Goal: Entertainment & Leisure: Browse casually

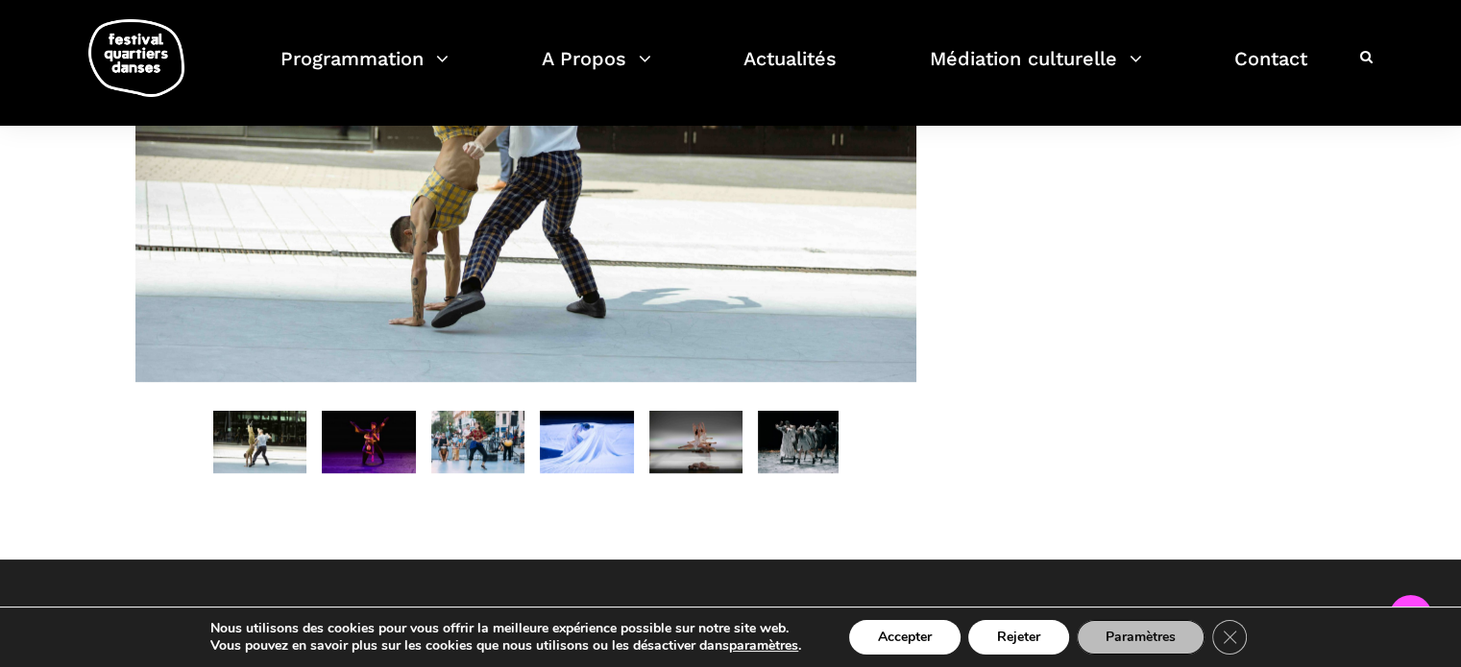
scroll to position [1290, 0]
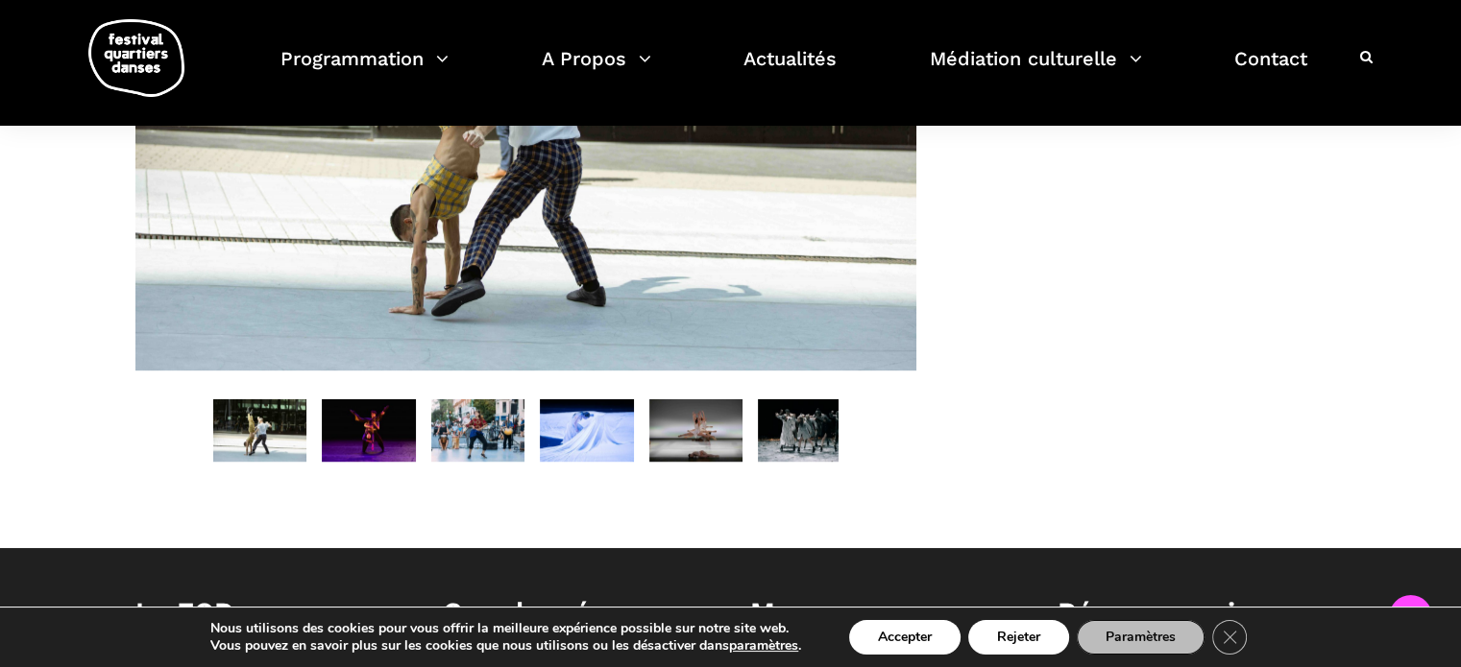
click at [391, 460] on img at bounding box center [369, 430] width 94 height 62
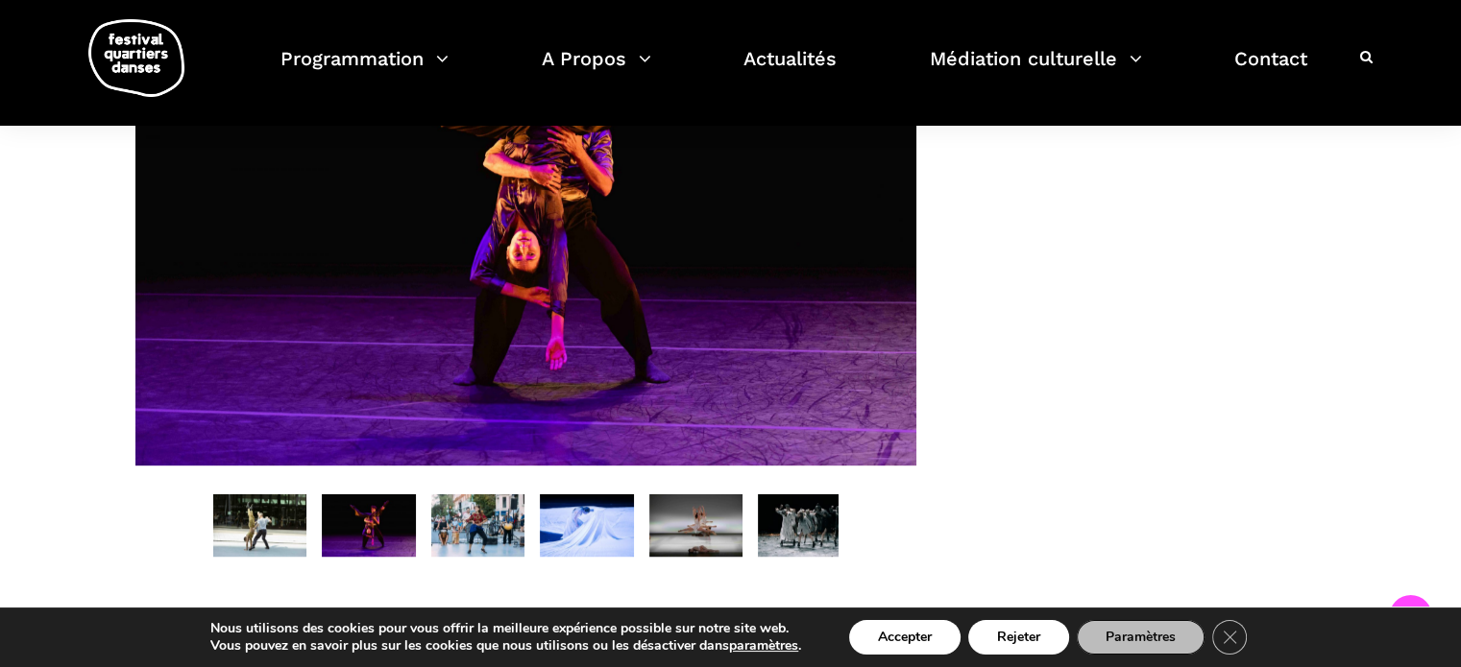
scroll to position [1221, 0]
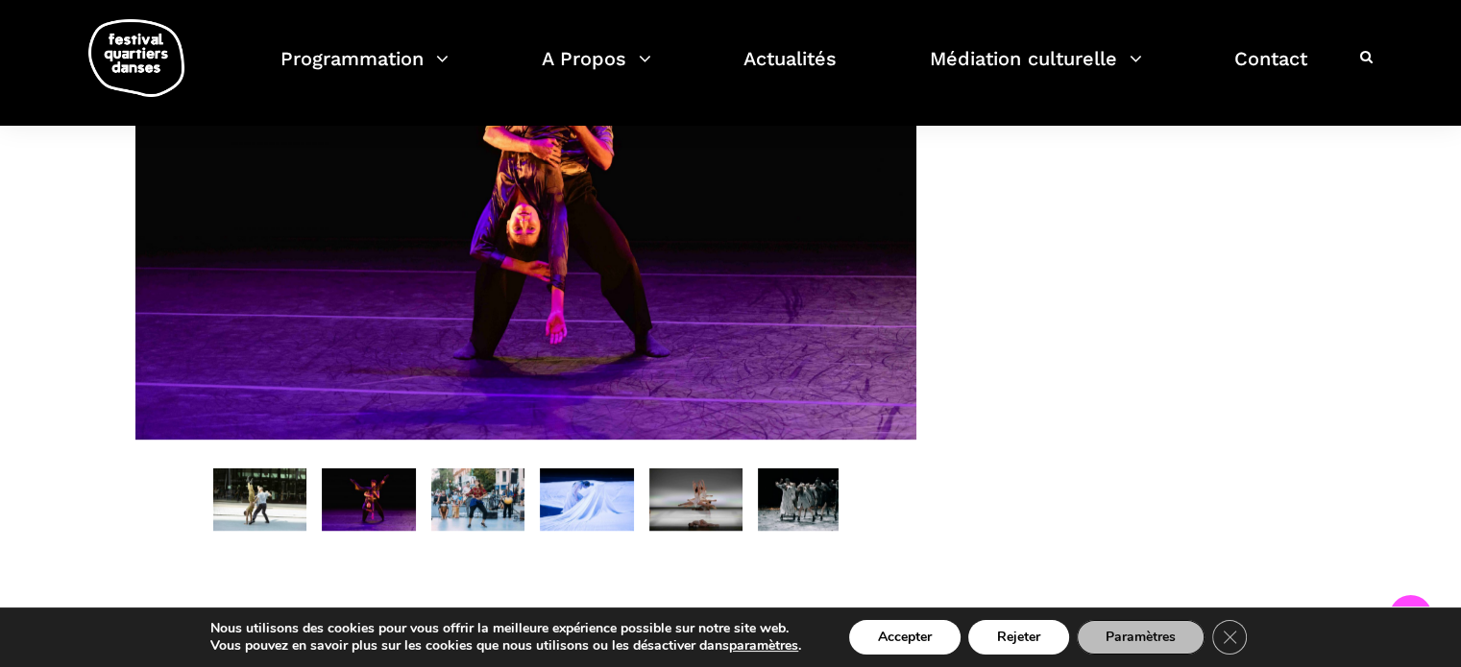
click at [510, 529] on img at bounding box center [478, 500] width 94 height 62
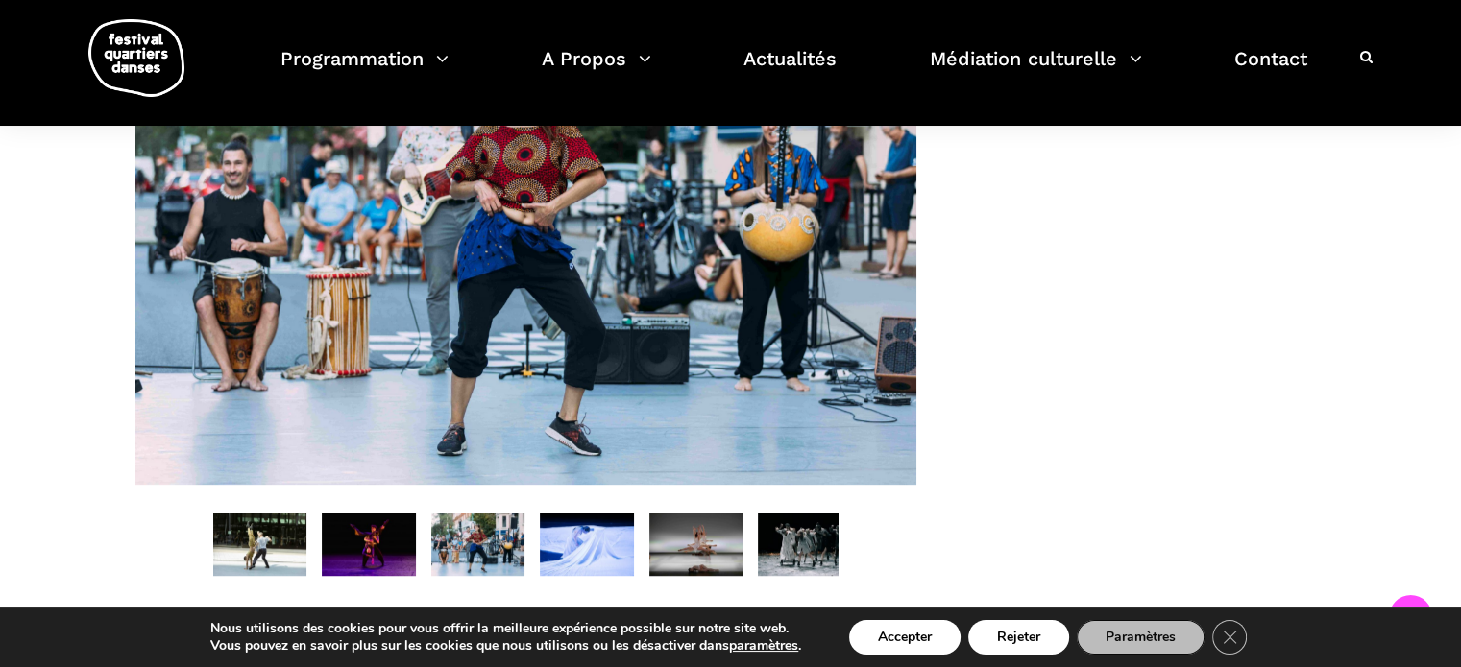
scroll to position [1226, 0]
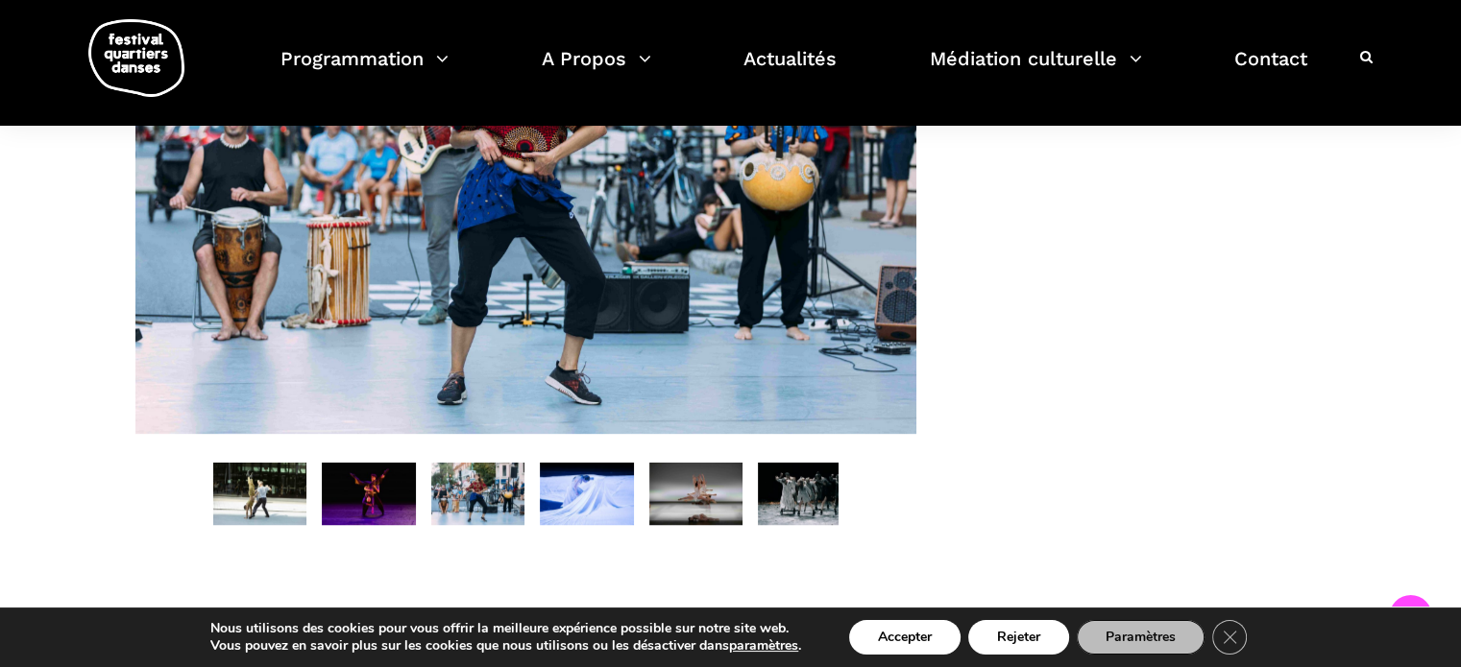
click at [582, 525] on img at bounding box center [587, 494] width 94 height 62
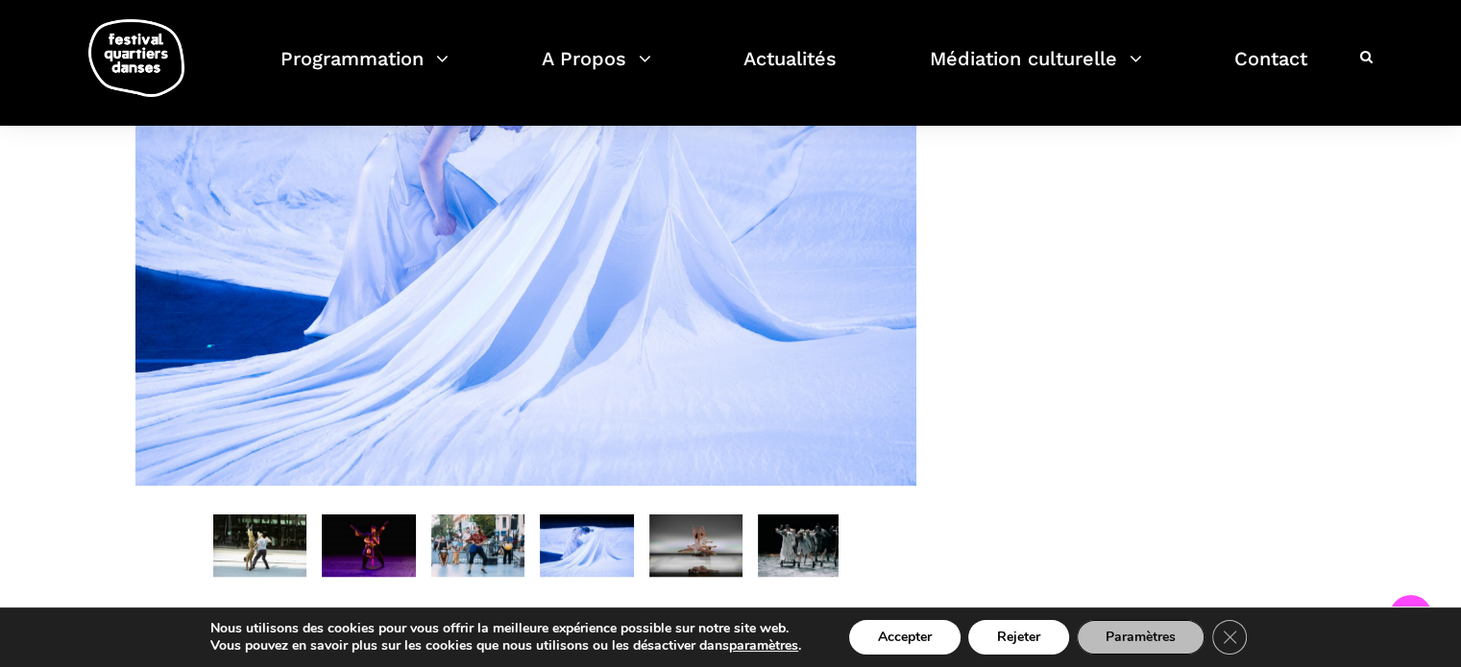
scroll to position [1176, 0]
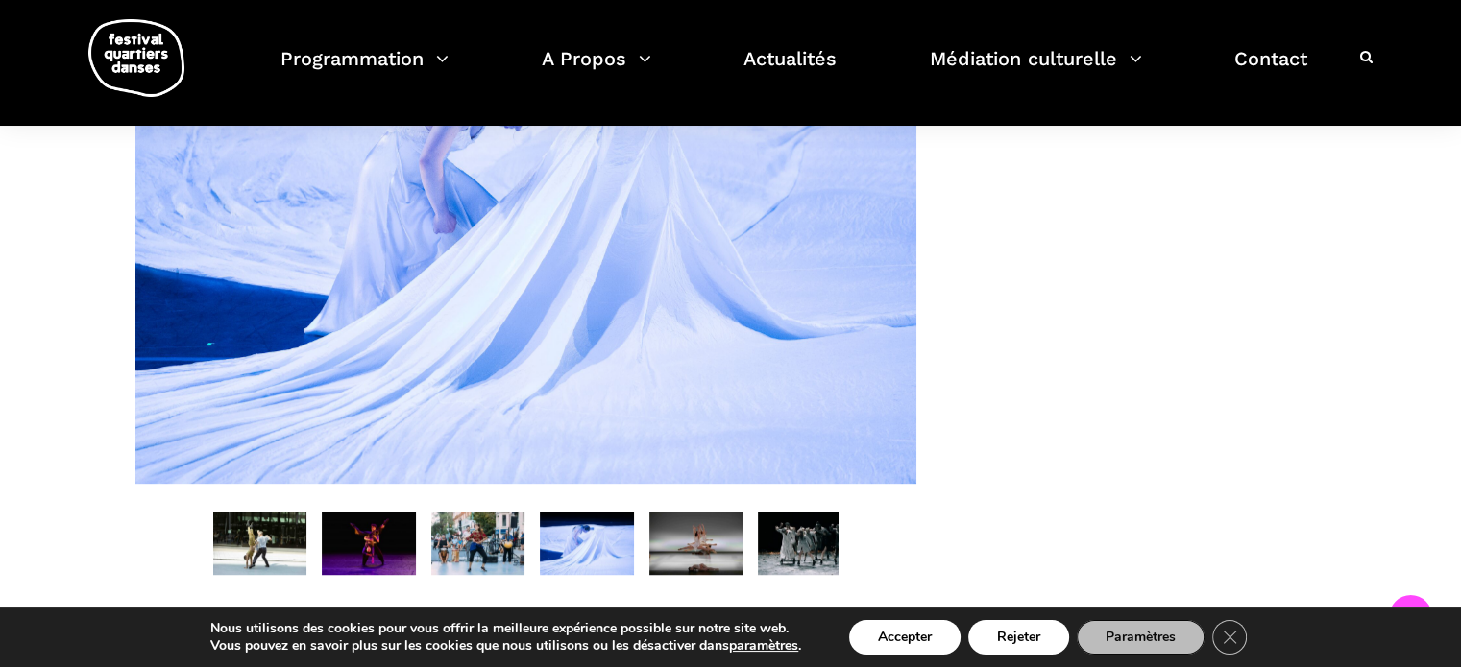
click at [711, 552] on img at bounding box center [696, 544] width 94 height 62
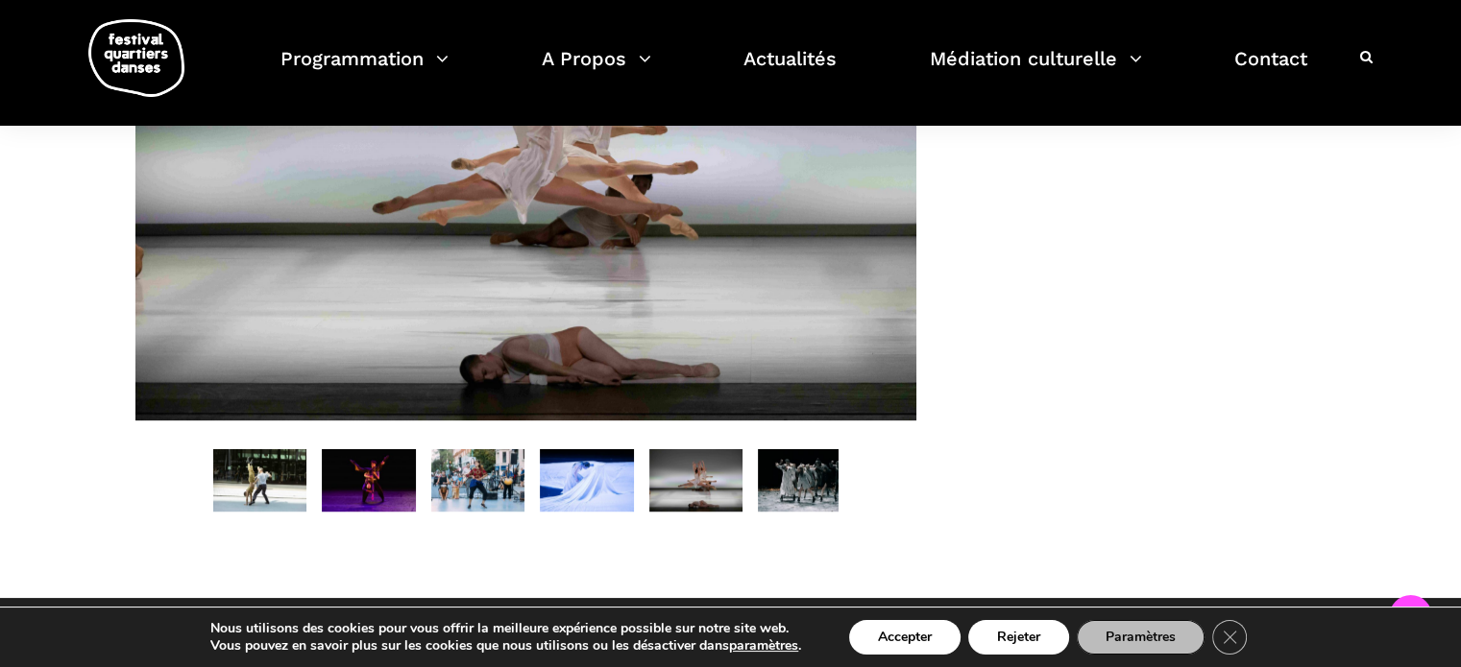
scroll to position [1245, 0]
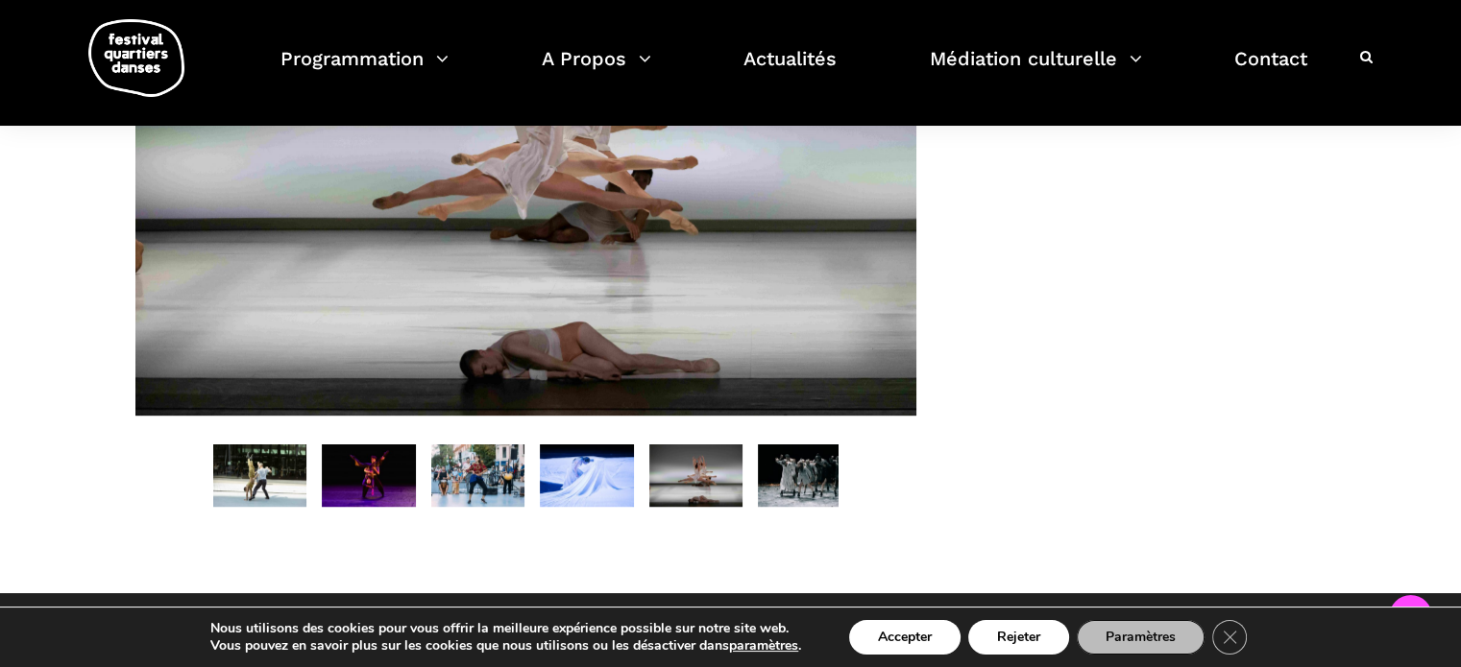
click at [794, 493] on img at bounding box center [805, 476] width 94 height 62
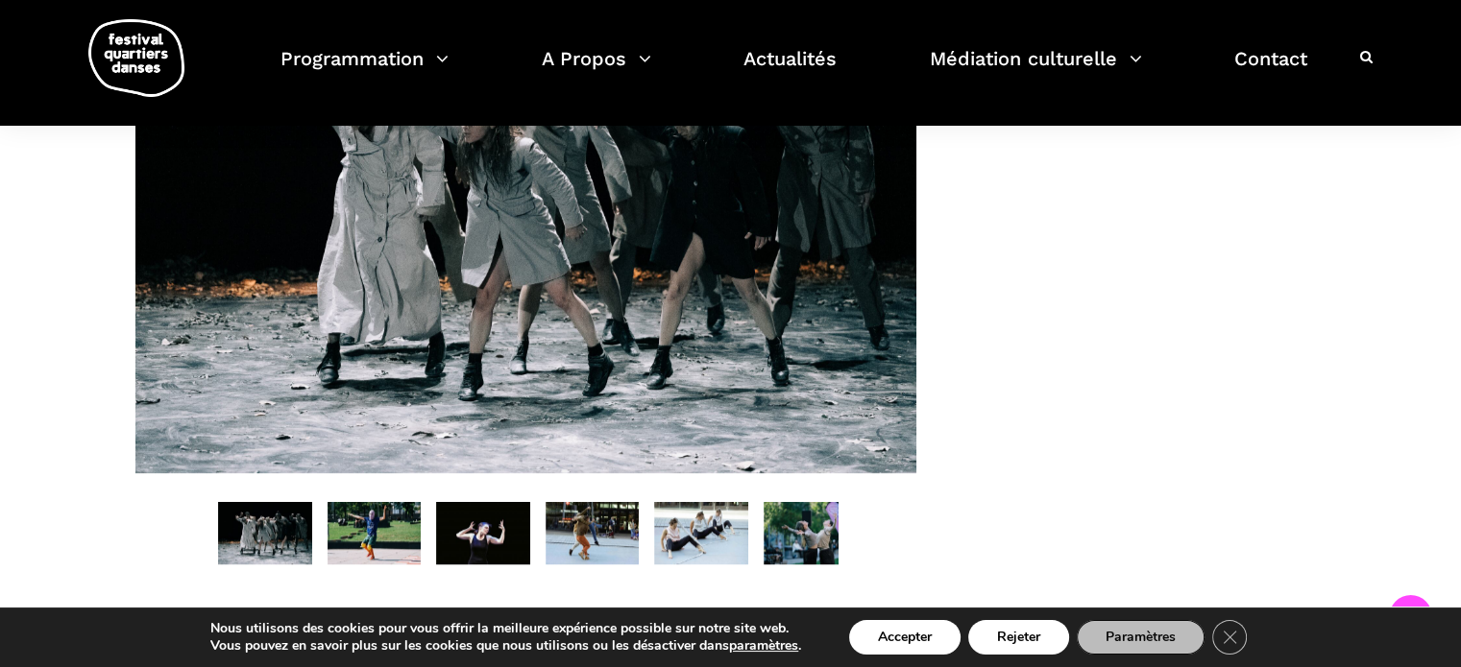
scroll to position [1218, 0]
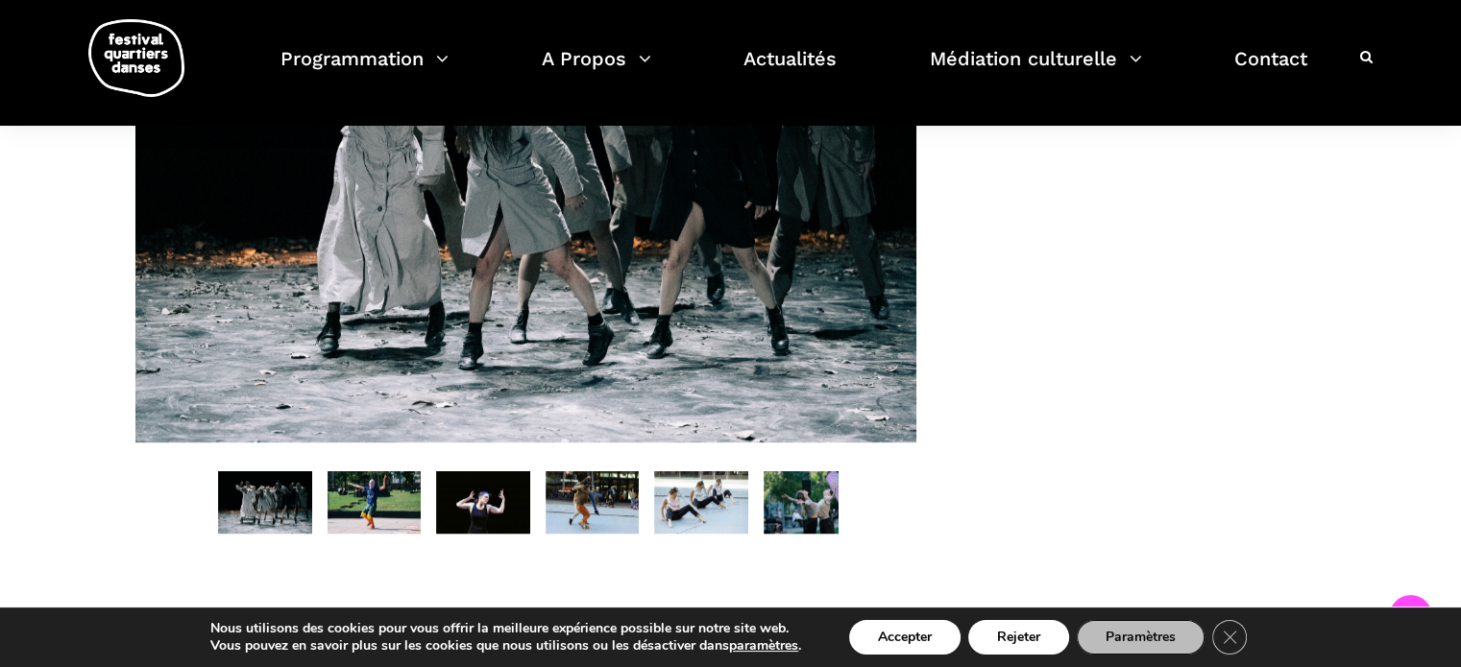
click at [371, 533] on img at bounding box center [374, 503] width 94 height 62
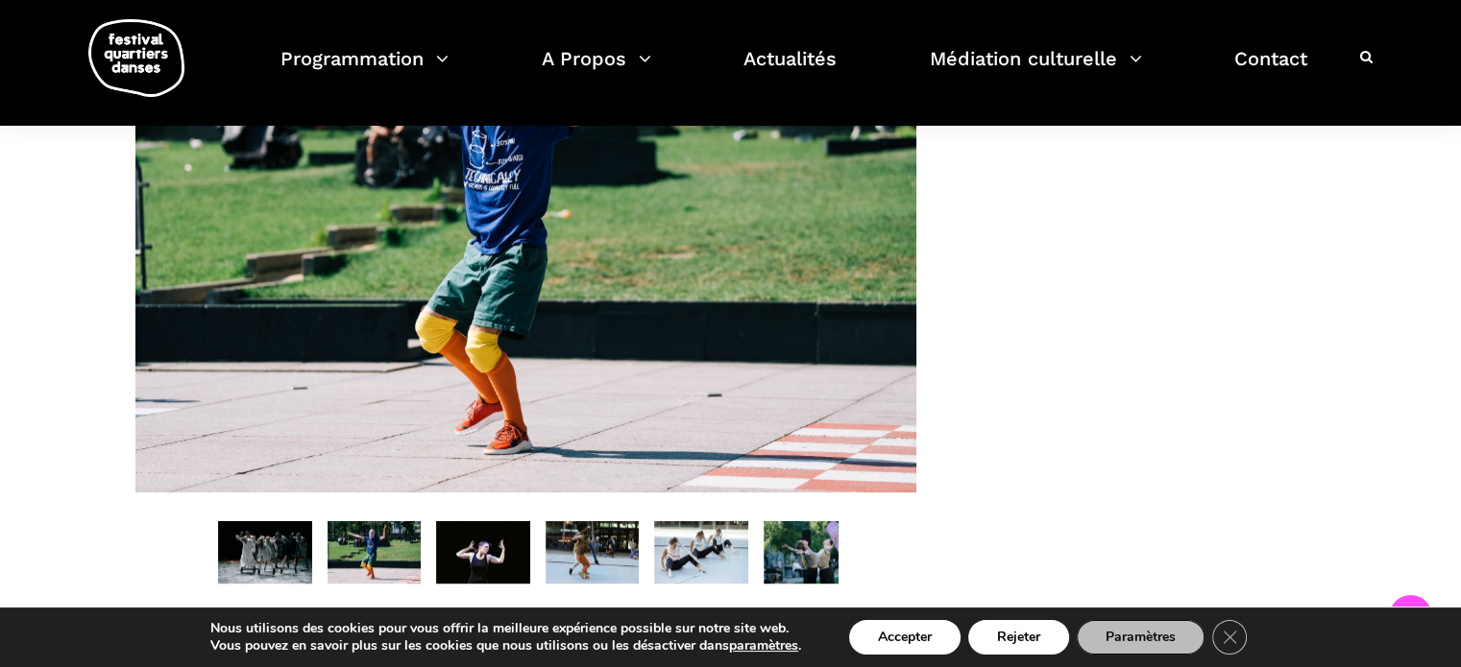
scroll to position [1204, 0]
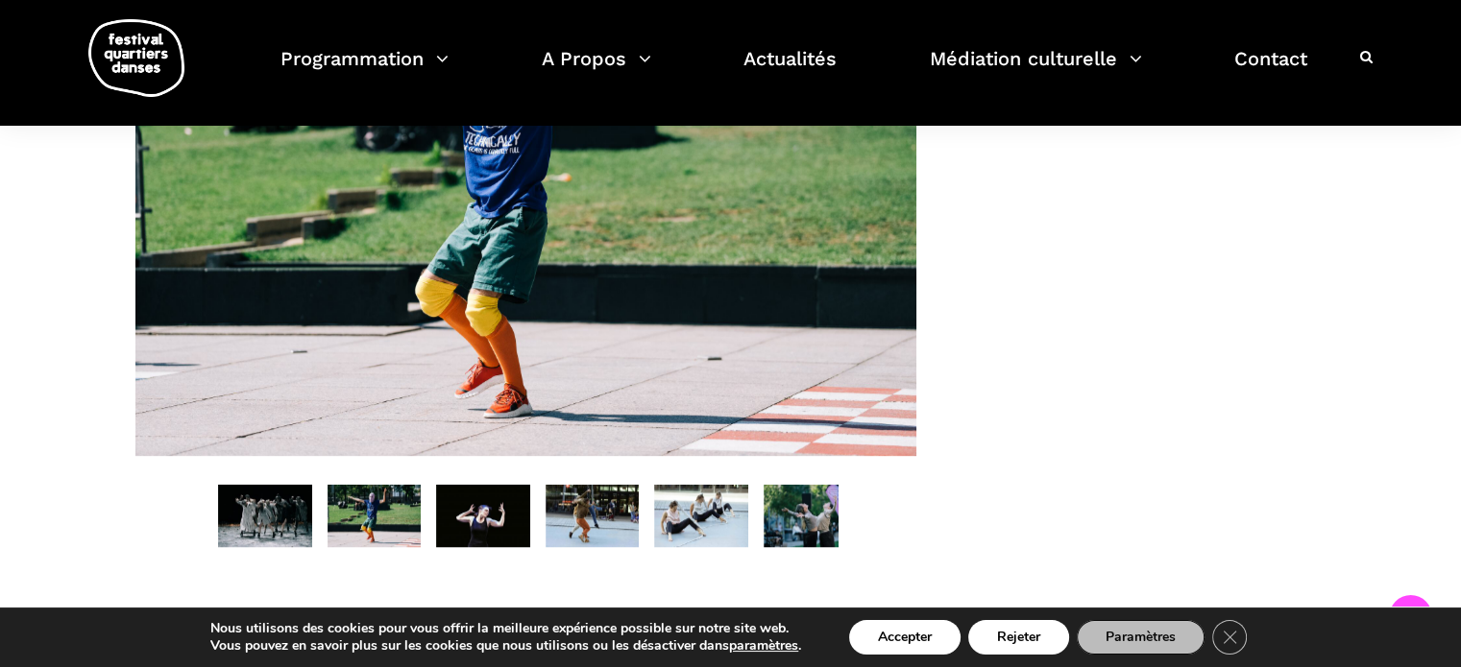
click at [503, 547] on img at bounding box center [483, 516] width 94 height 62
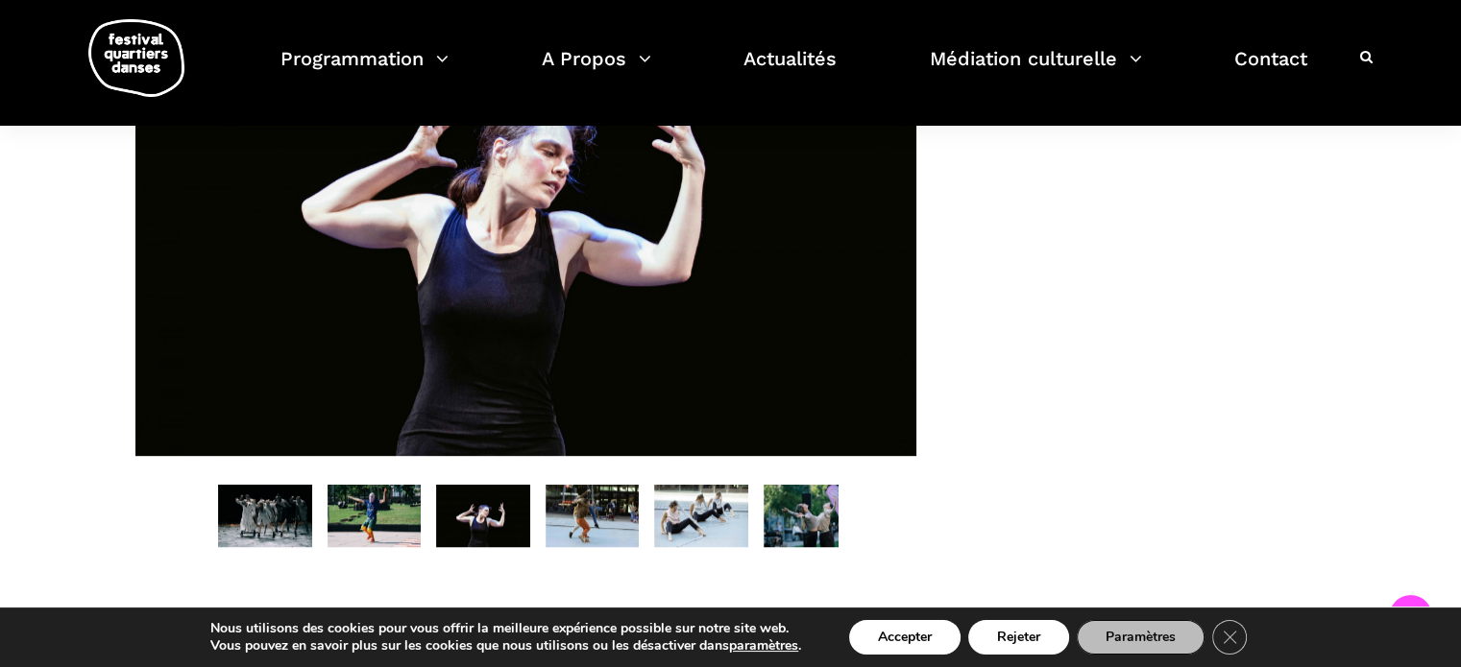
click at [262, 544] on img at bounding box center [265, 516] width 94 height 62
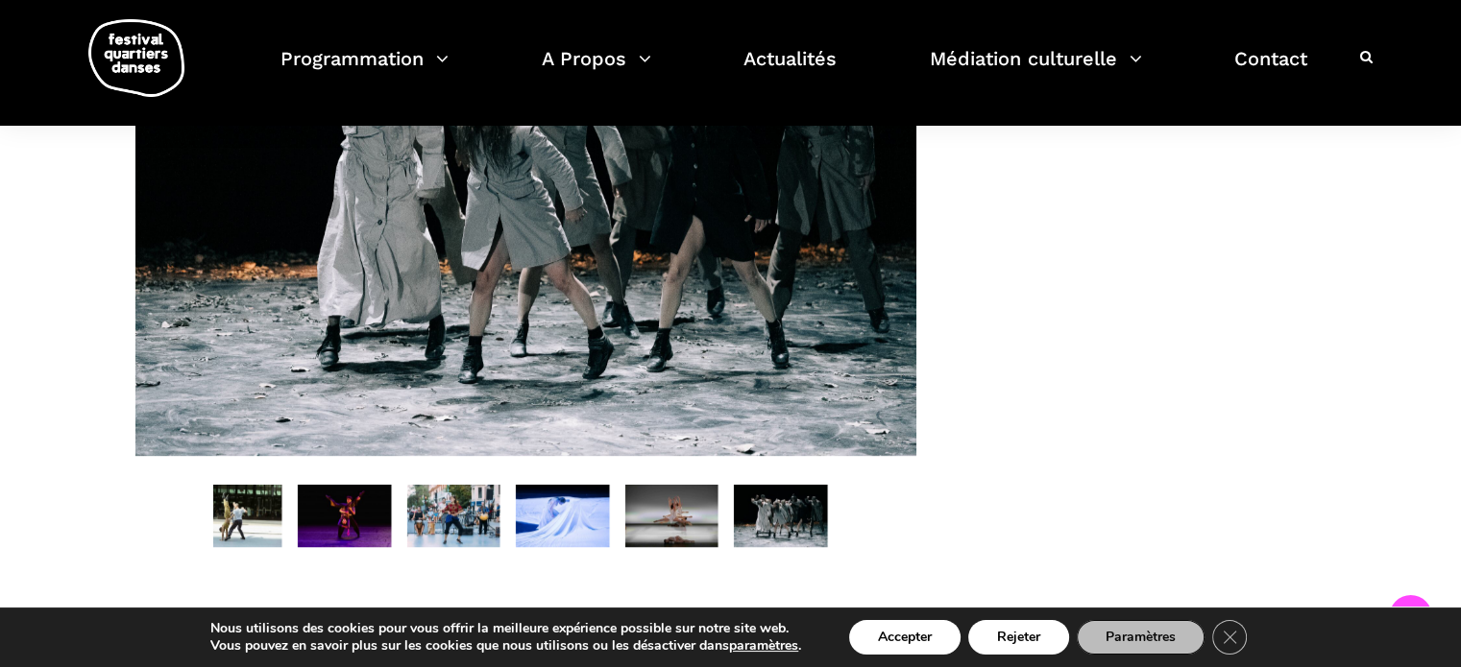
click at [456, 526] on img at bounding box center [453, 516] width 94 height 62
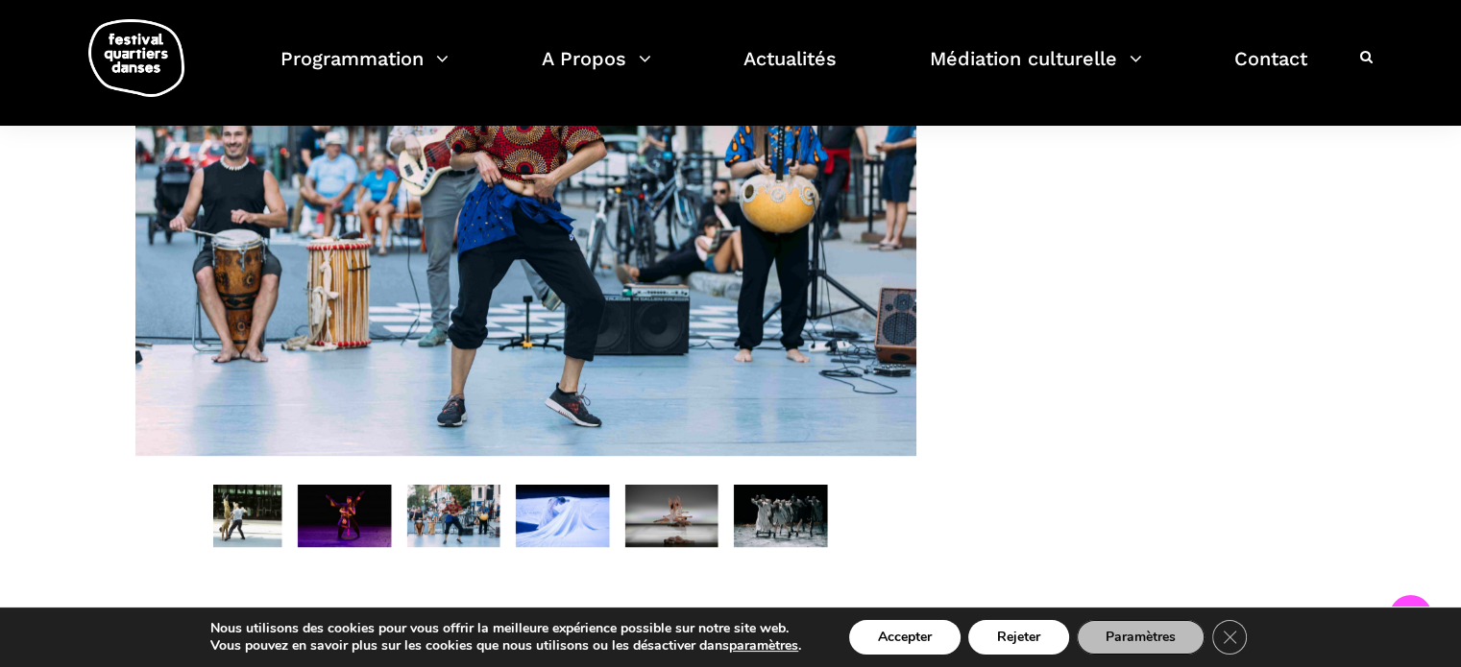
click at [573, 541] on img at bounding box center [563, 516] width 94 height 62
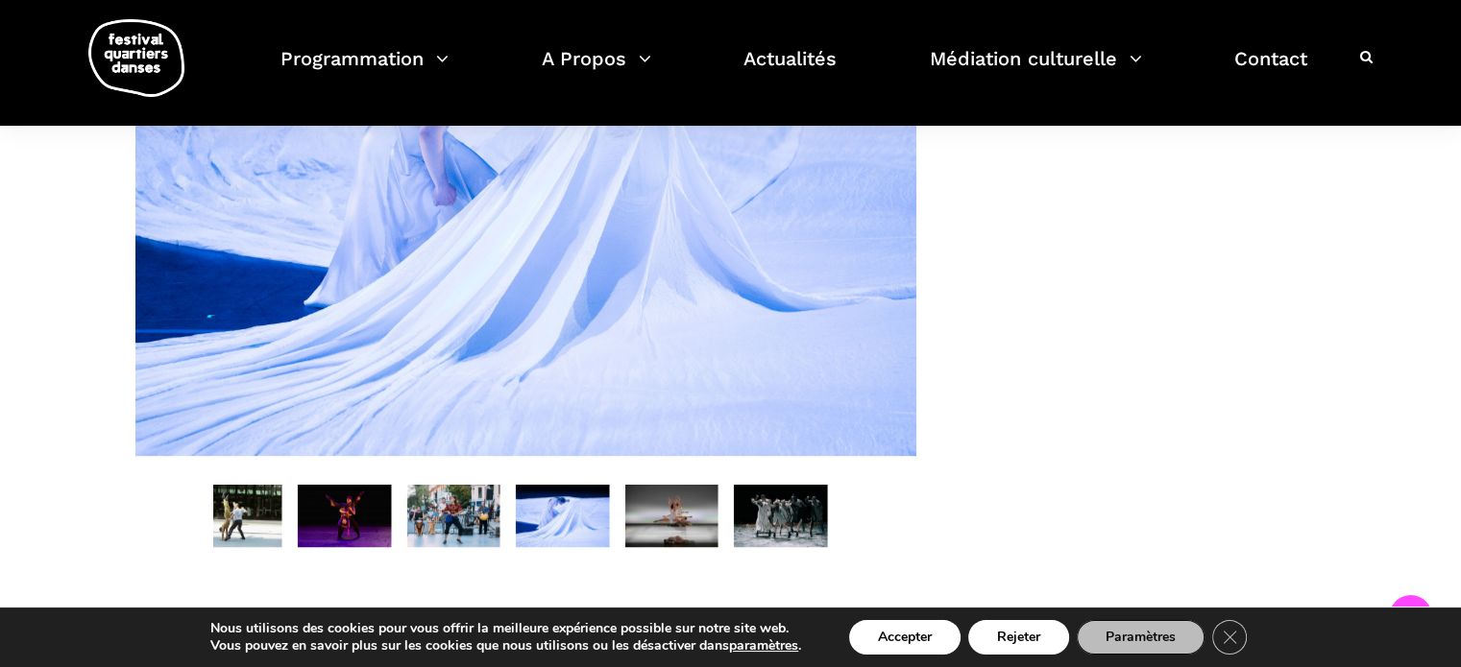
click at [804, 542] on img at bounding box center [781, 516] width 94 height 62
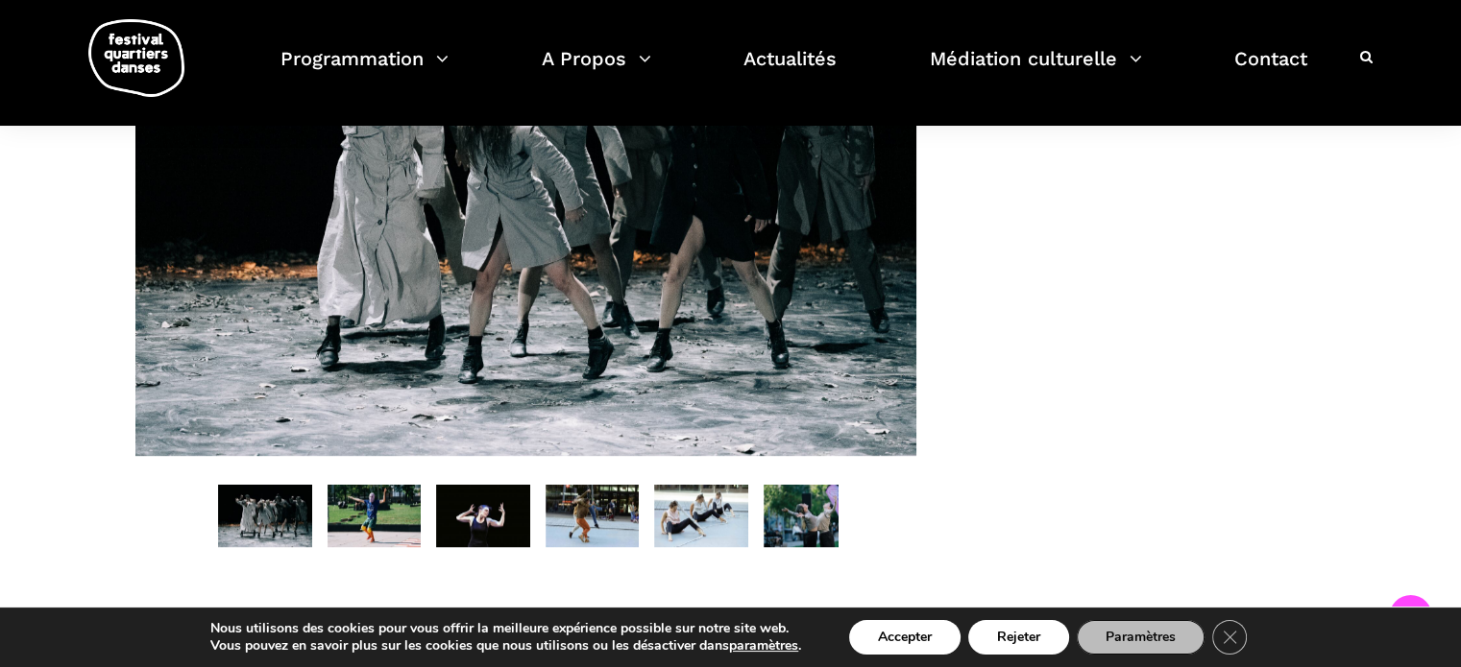
click at [623, 530] on img at bounding box center [592, 516] width 94 height 62
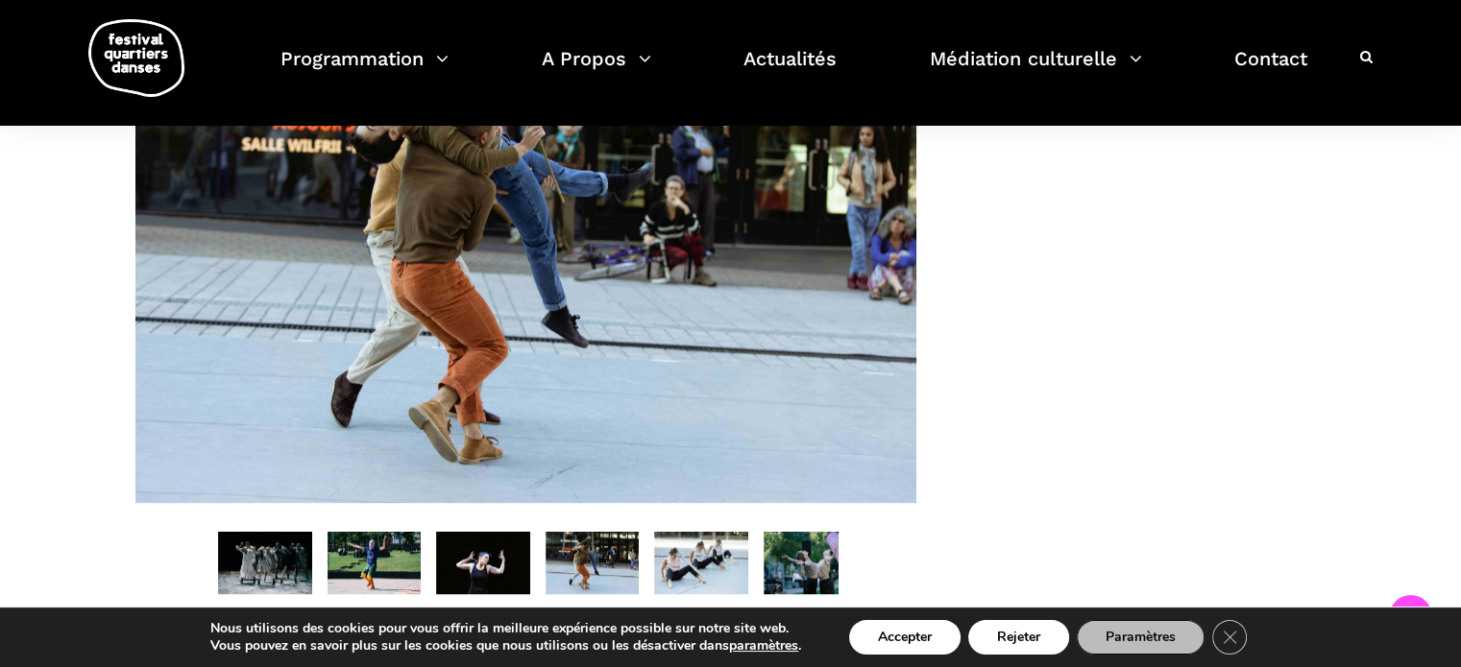
scroll to position [1163, 0]
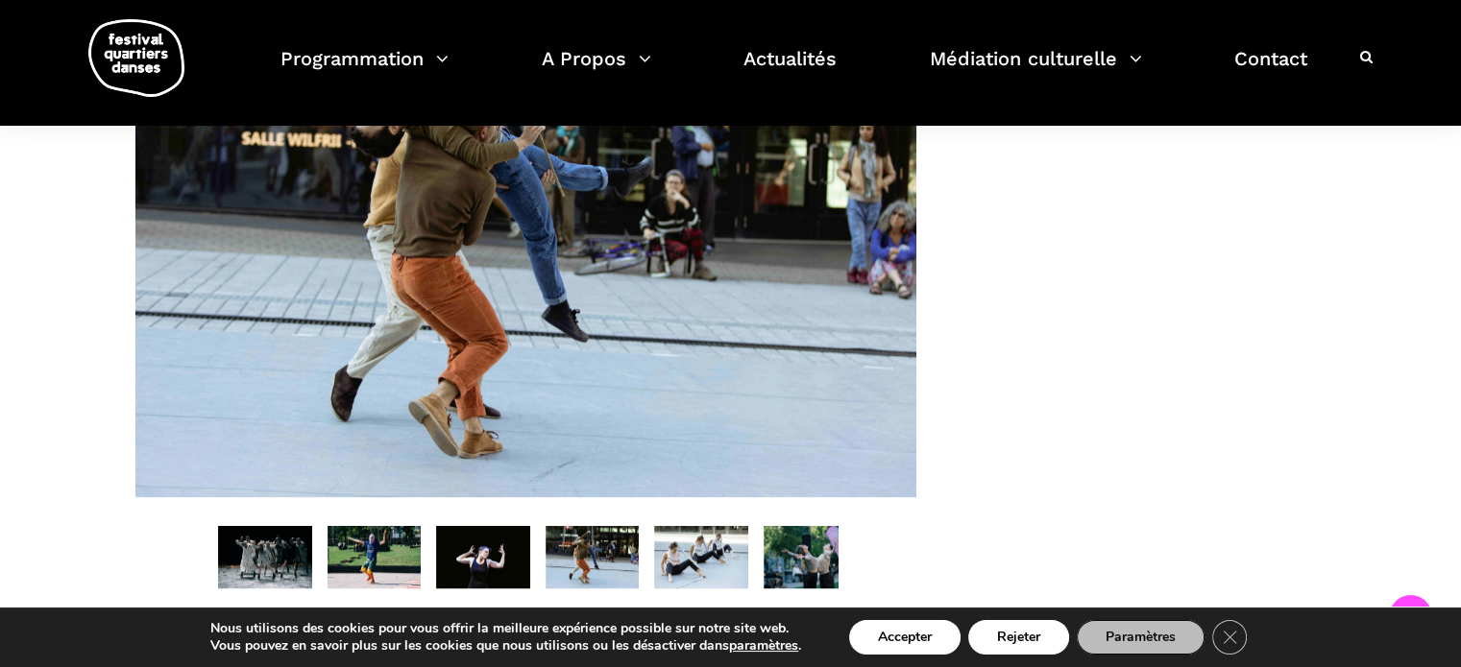
click at [671, 564] on img at bounding box center [701, 557] width 94 height 62
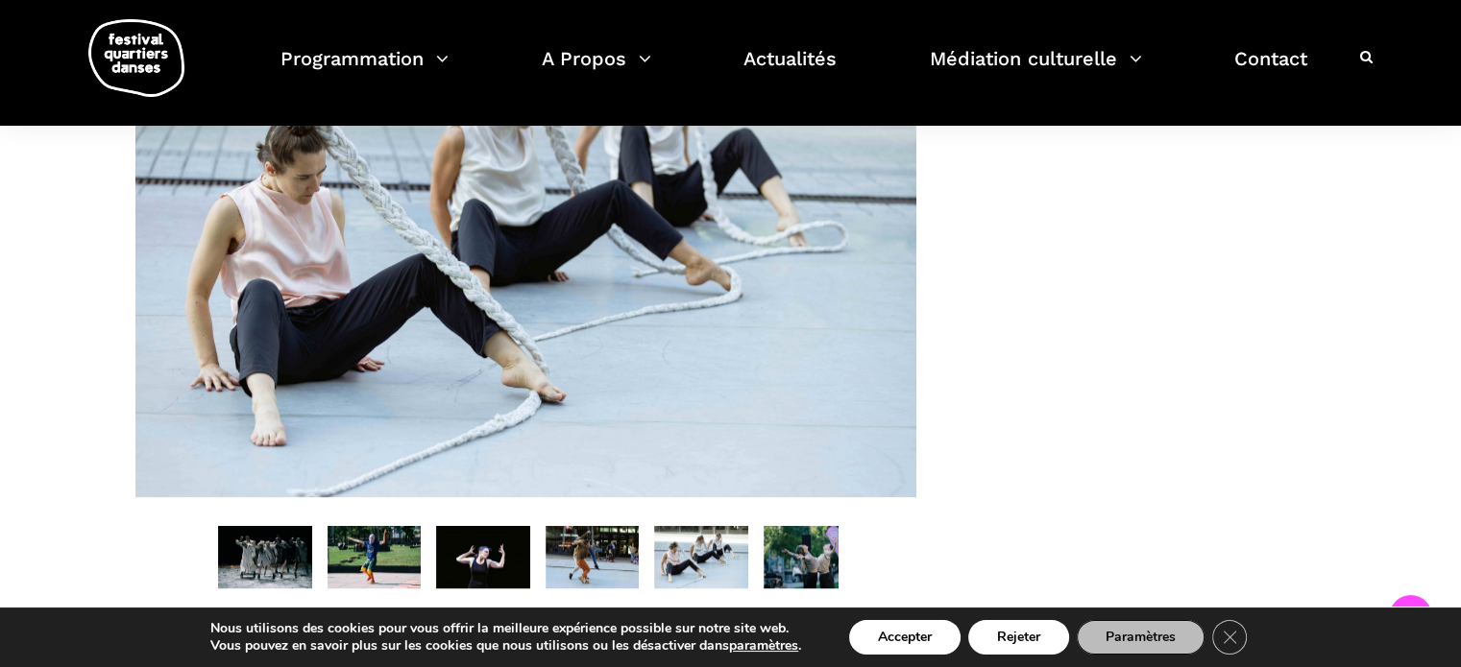
click at [807, 576] on img at bounding box center [810, 557] width 94 height 62
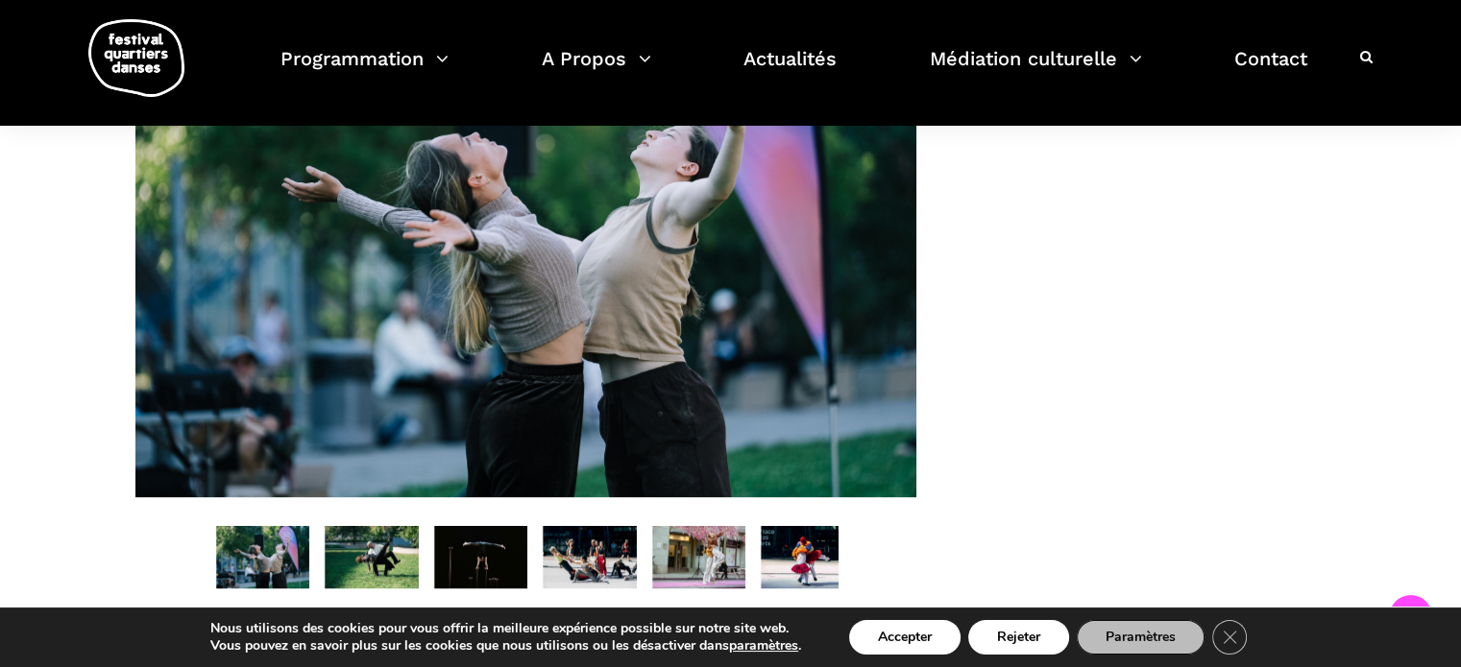
click at [392, 587] on img at bounding box center [372, 557] width 94 height 62
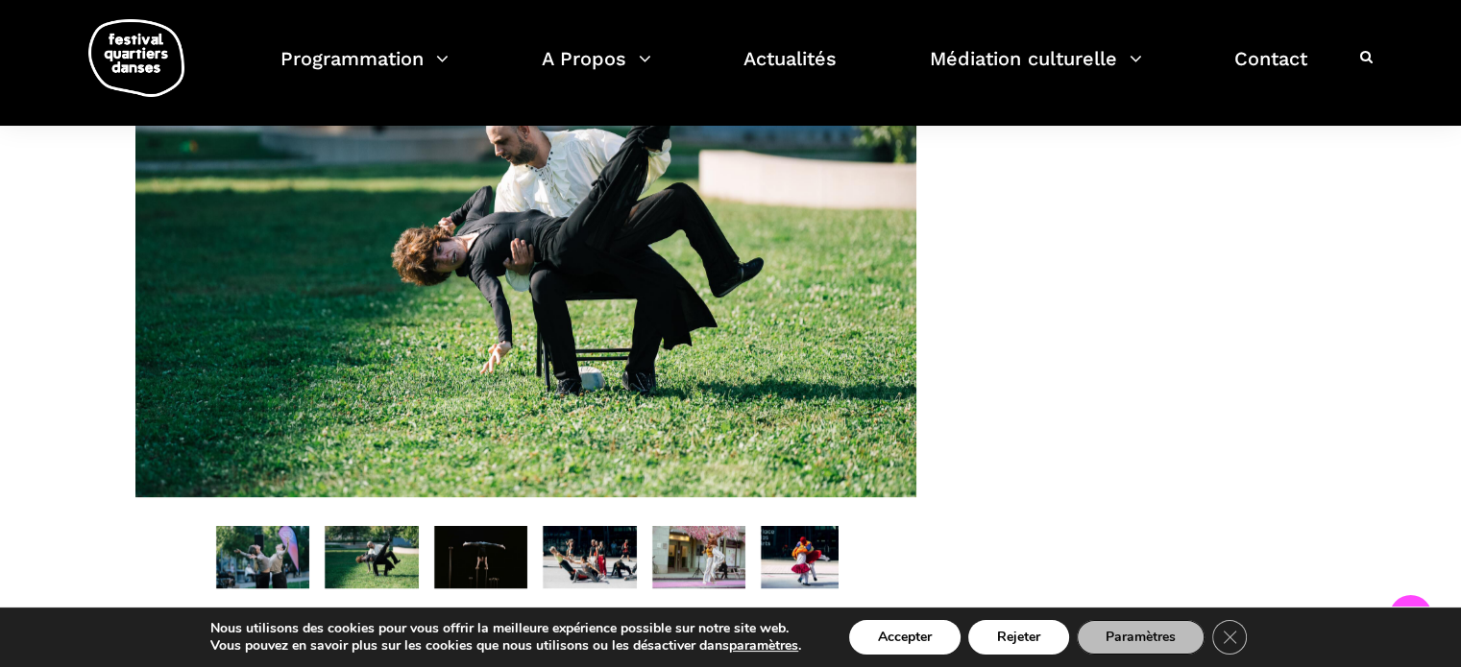
click at [476, 575] on img at bounding box center [481, 557] width 94 height 62
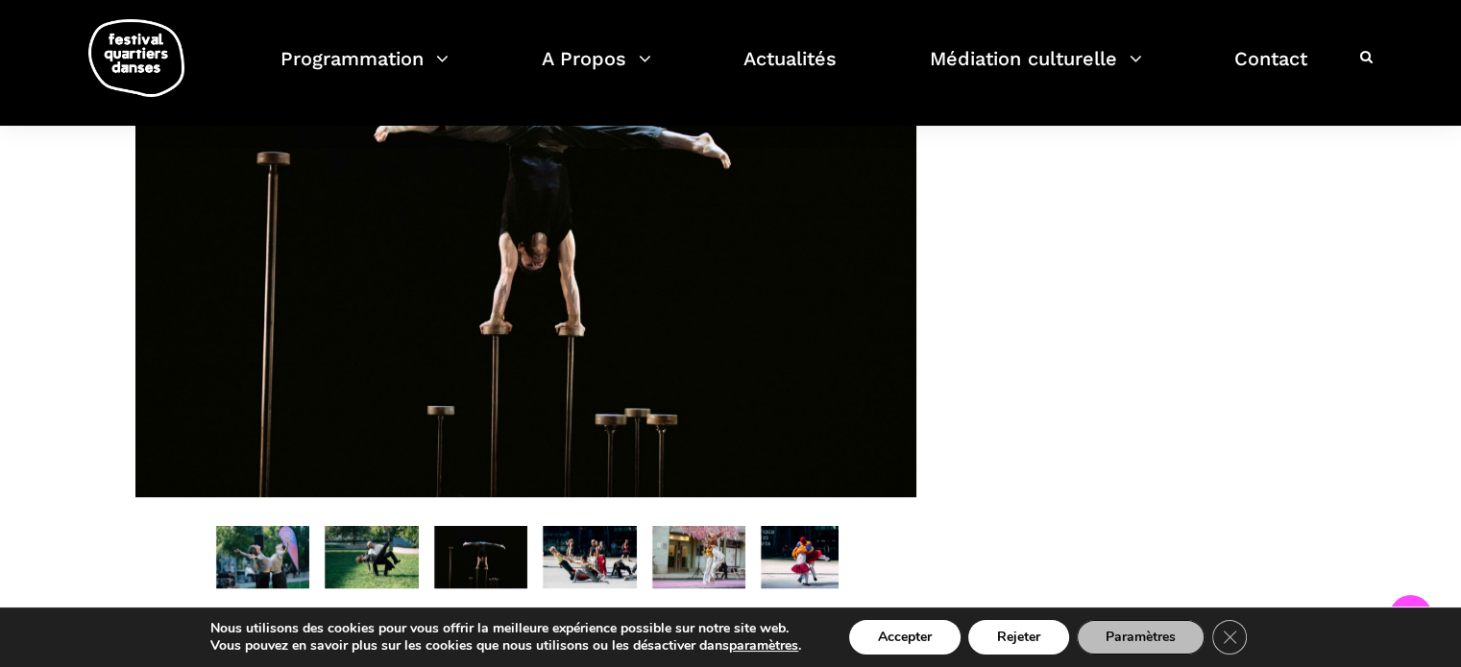
click at [571, 557] on img at bounding box center [590, 557] width 94 height 62
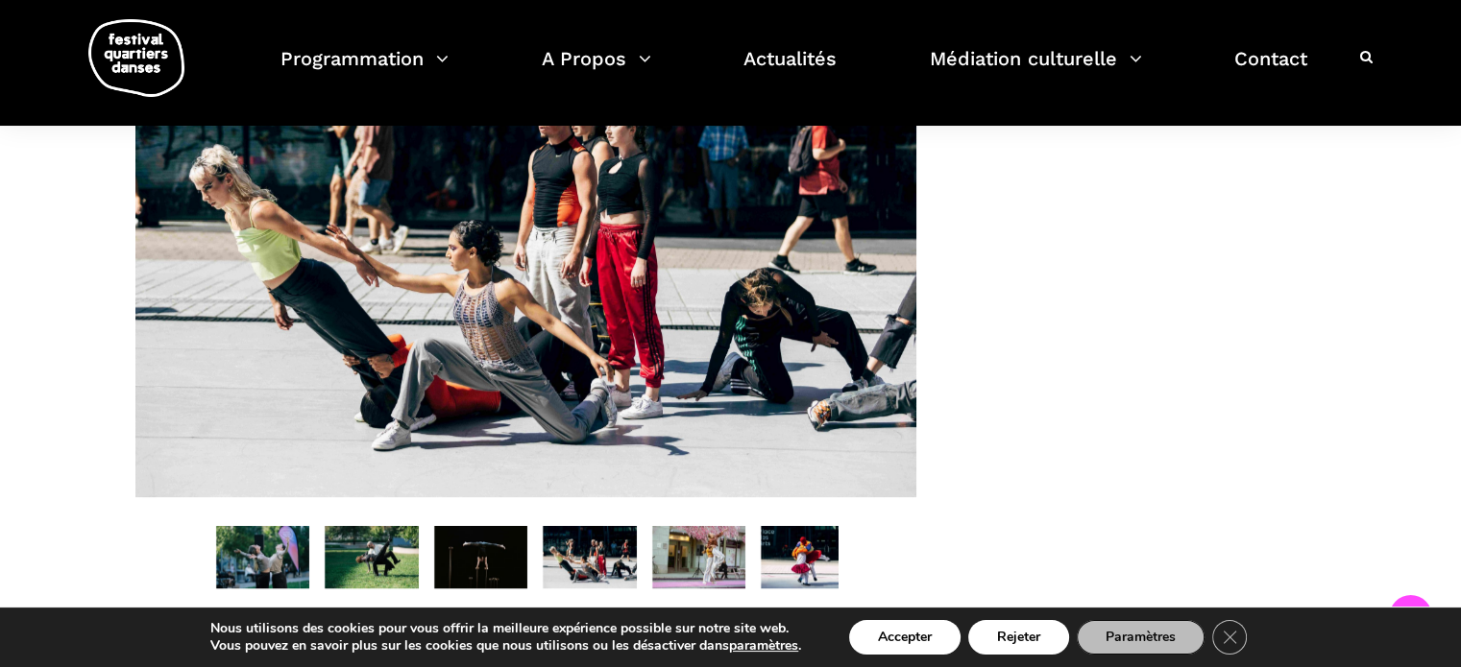
click at [693, 575] on img at bounding box center [699, 557] width 94 height 62
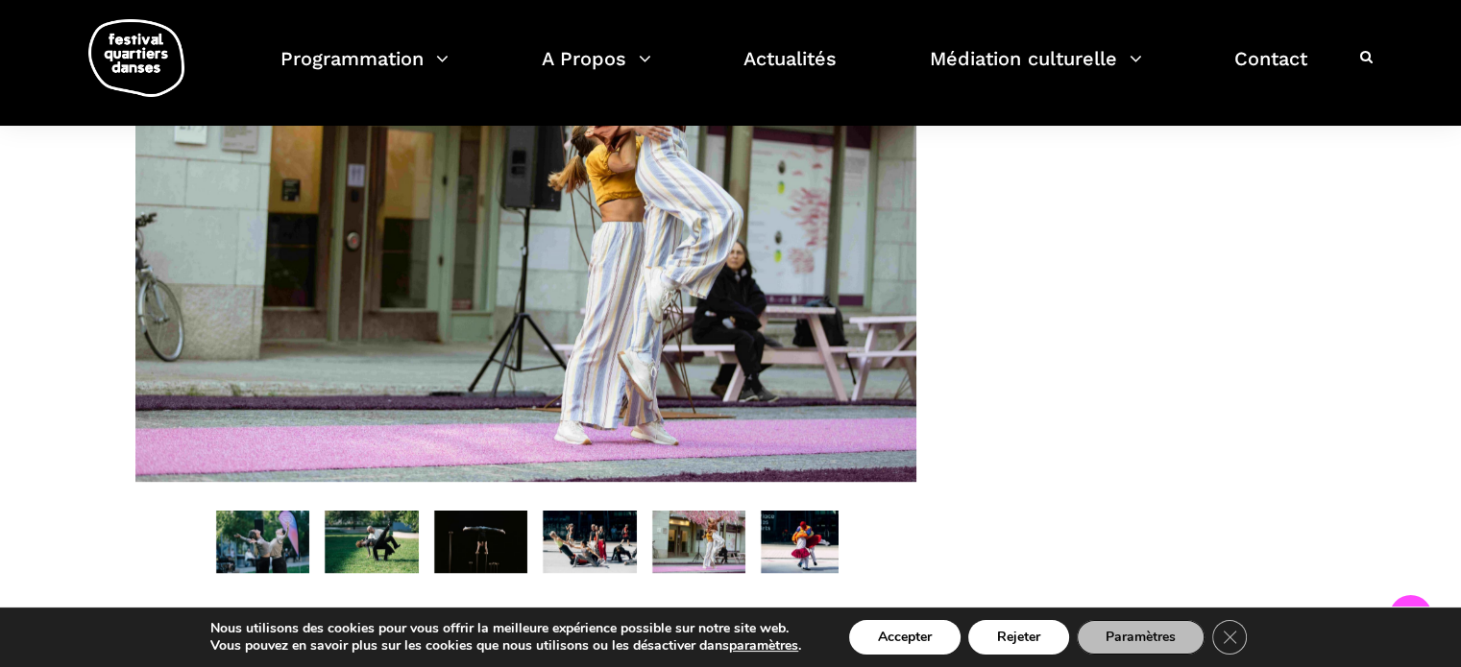
scroll to position [1190, 0]
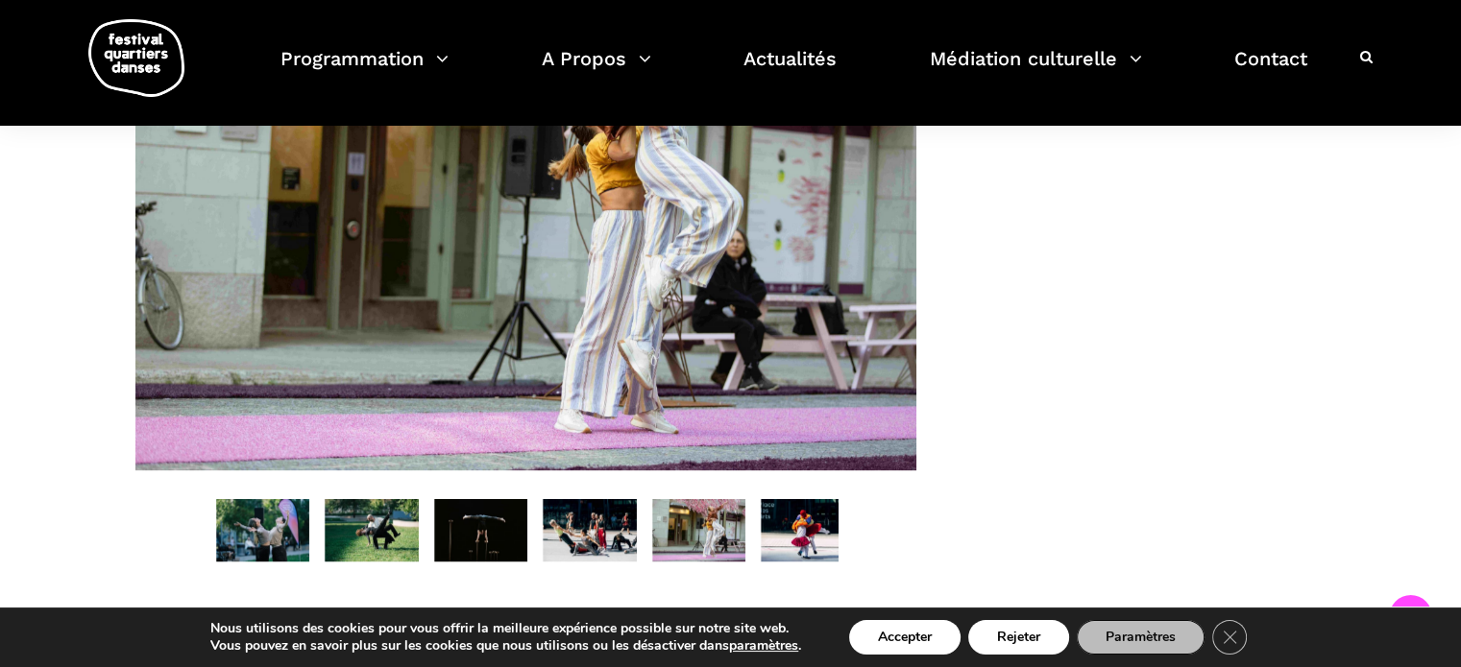
click at [802, 562] on img at bounding box center [808, 530] width 94 height 62
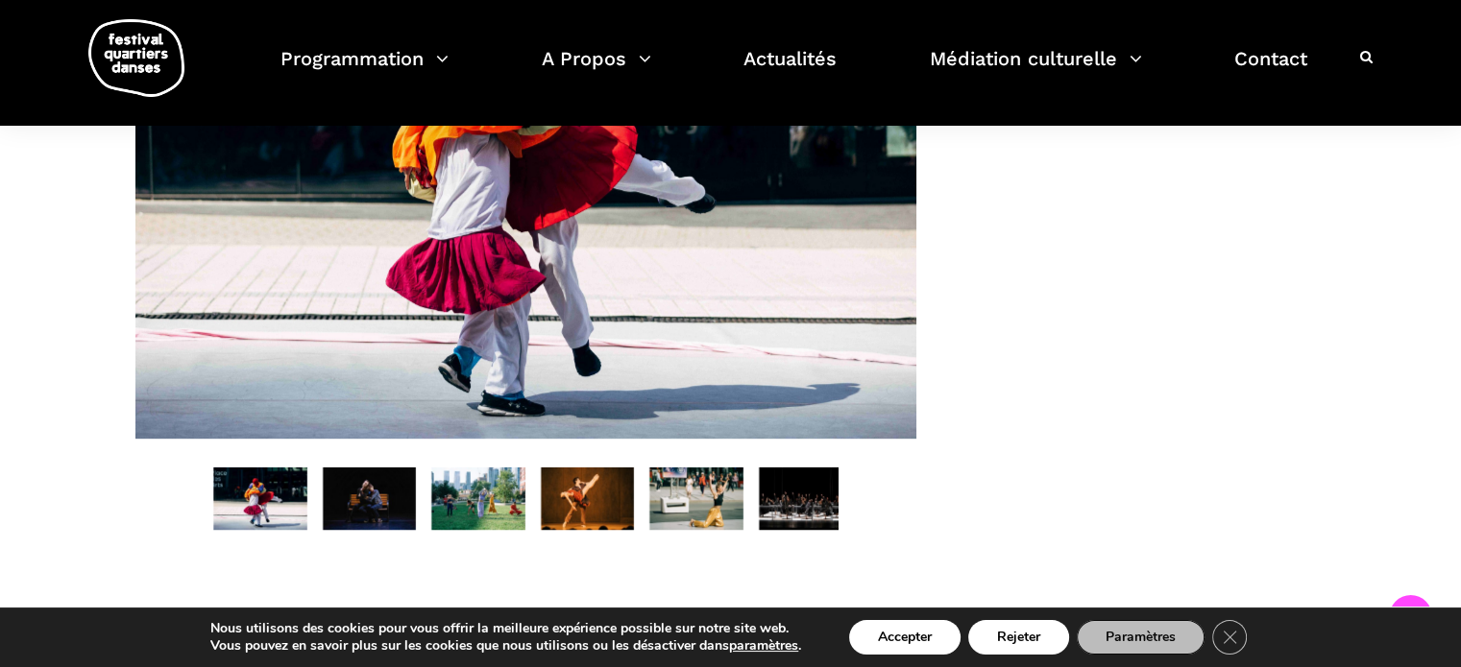
scroll to position [1224, 0]
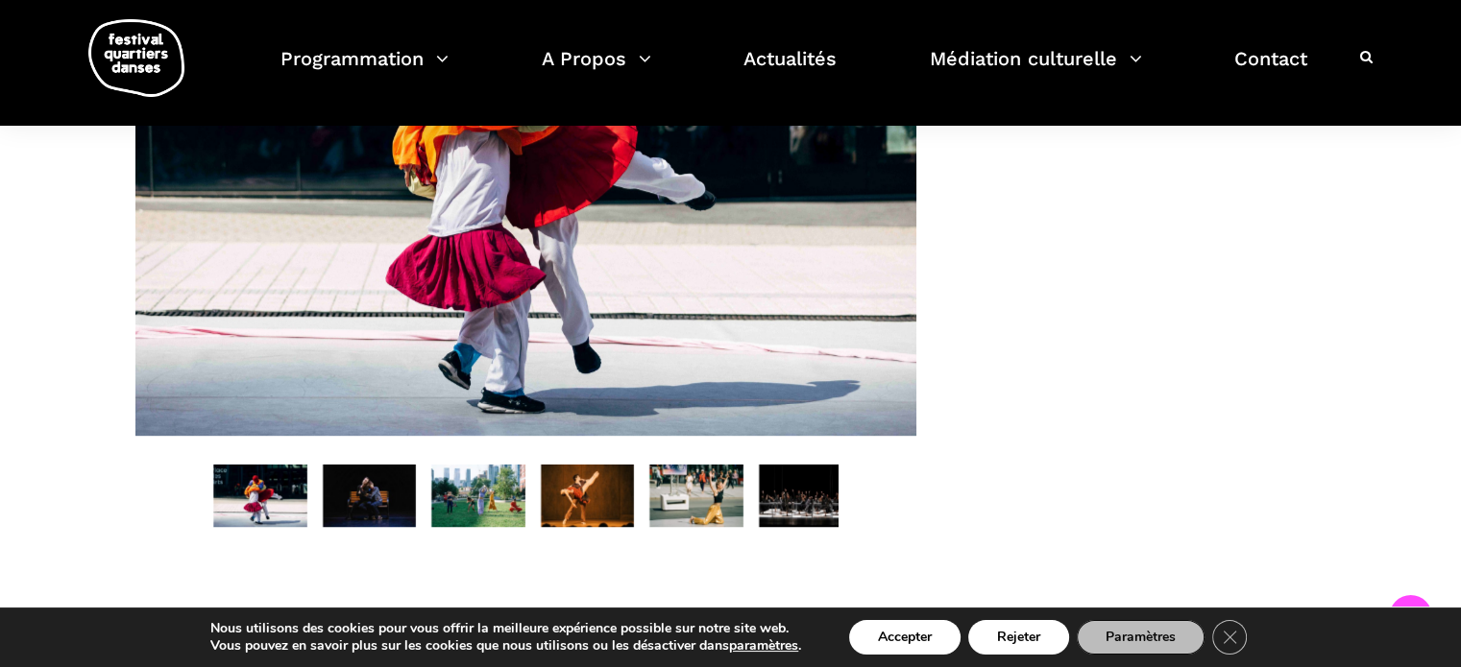
click at [368, 511] on img at bounding box center [370, 496] width 94 height 62
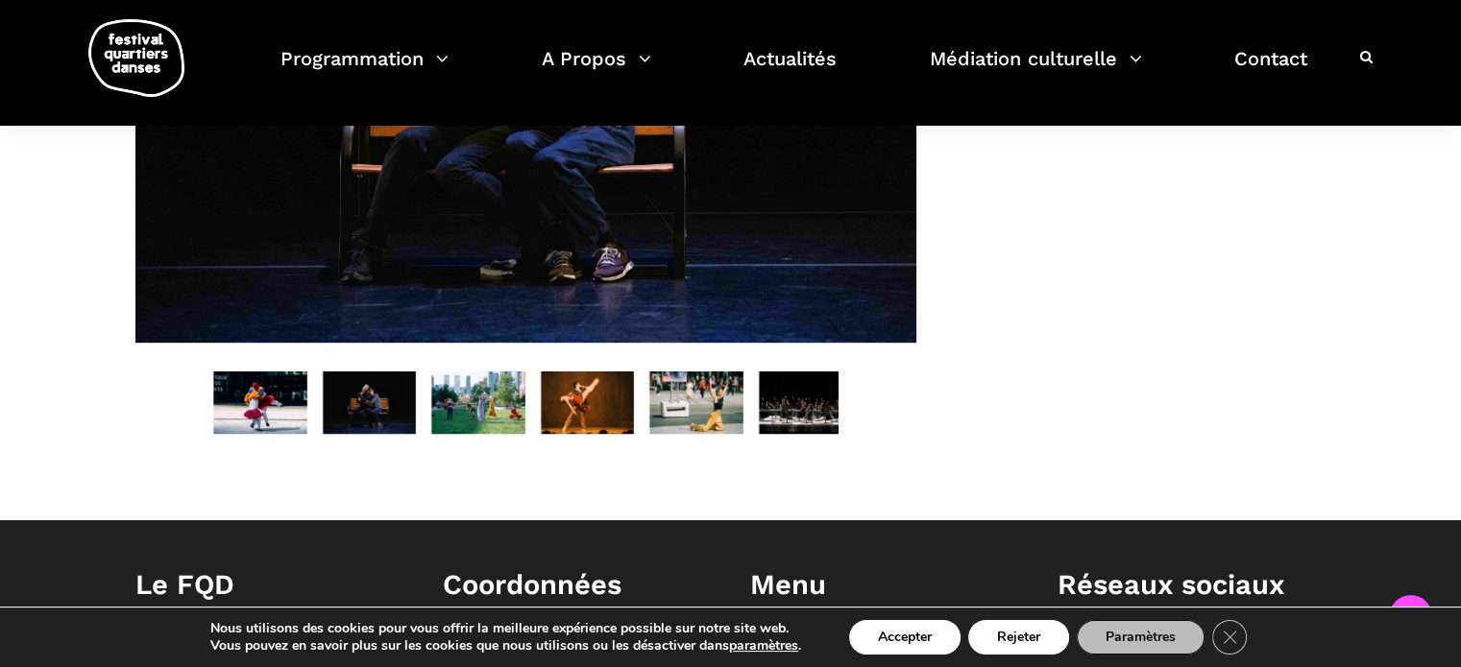
scroll to position [1341, 0]
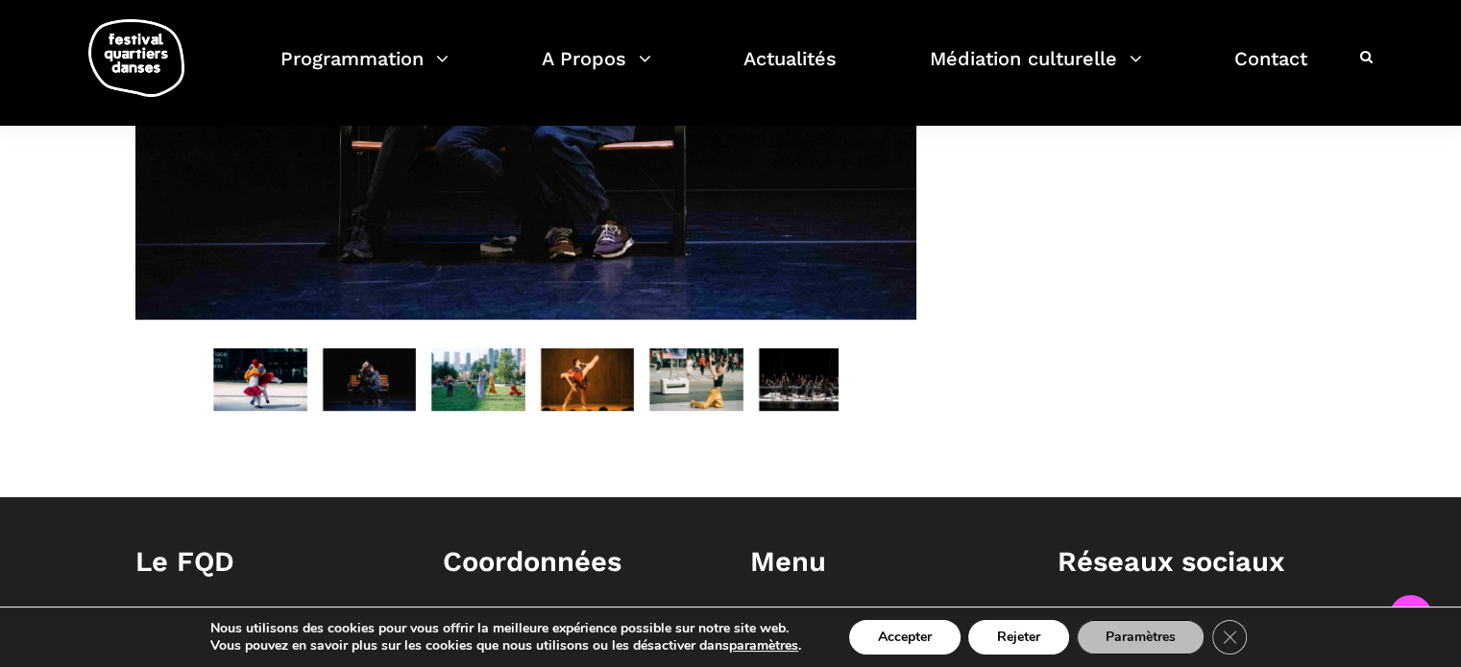
click at [489, 407] on img at bounding box center [478, 380] width 94 height 62
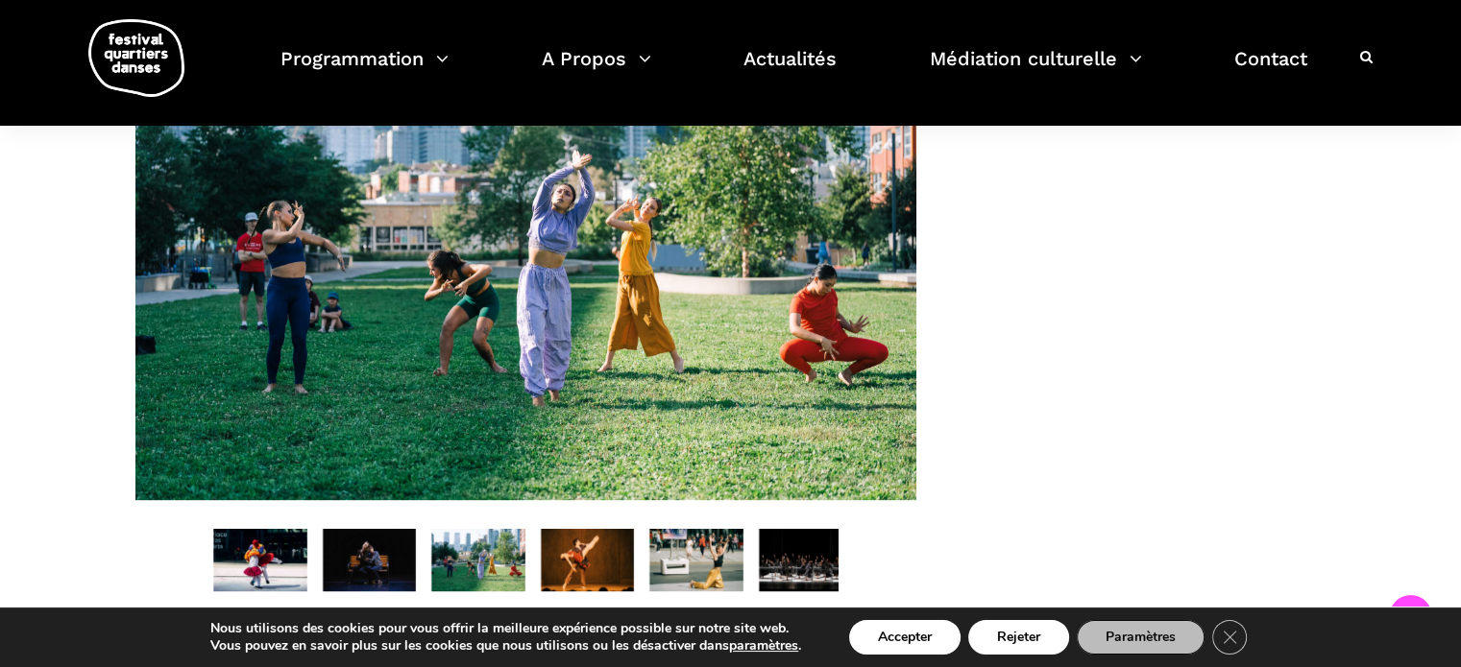
scroll to position [1158, 0]
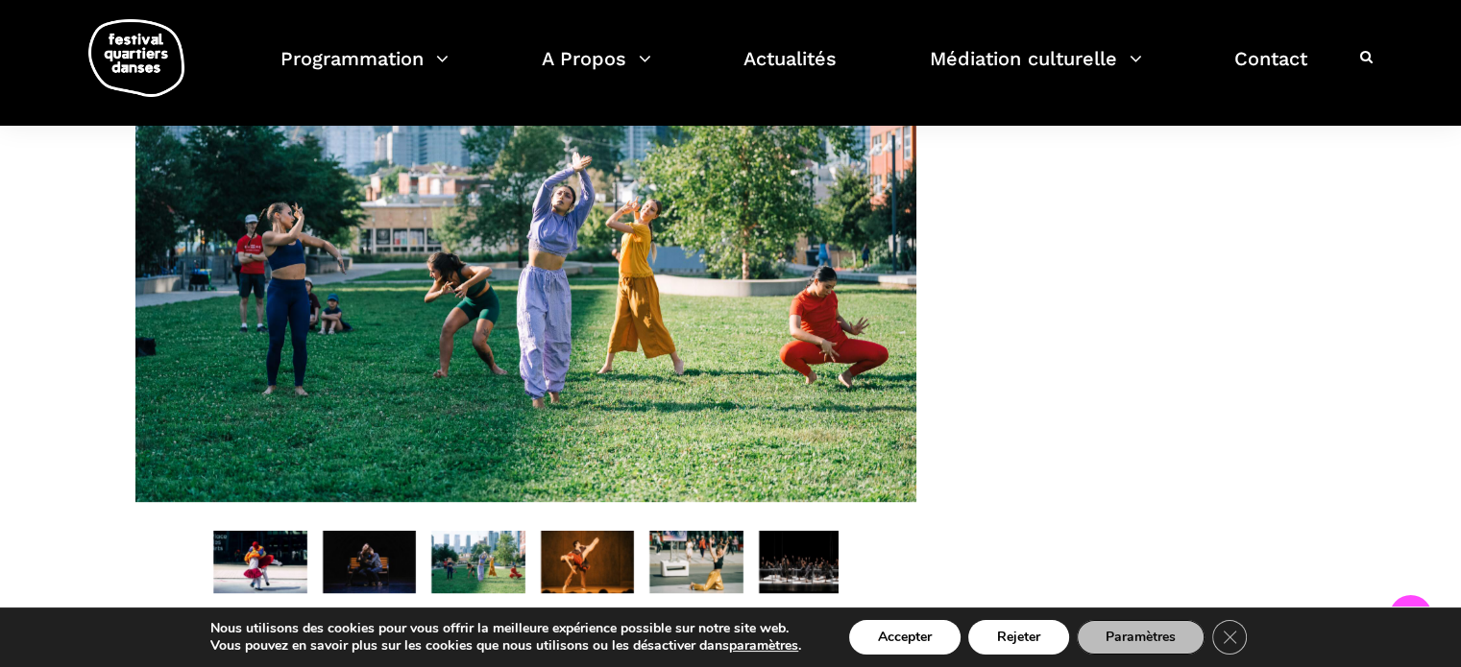
click at [598, 563] on img at bounding box center [588, 562] width 94 height 62
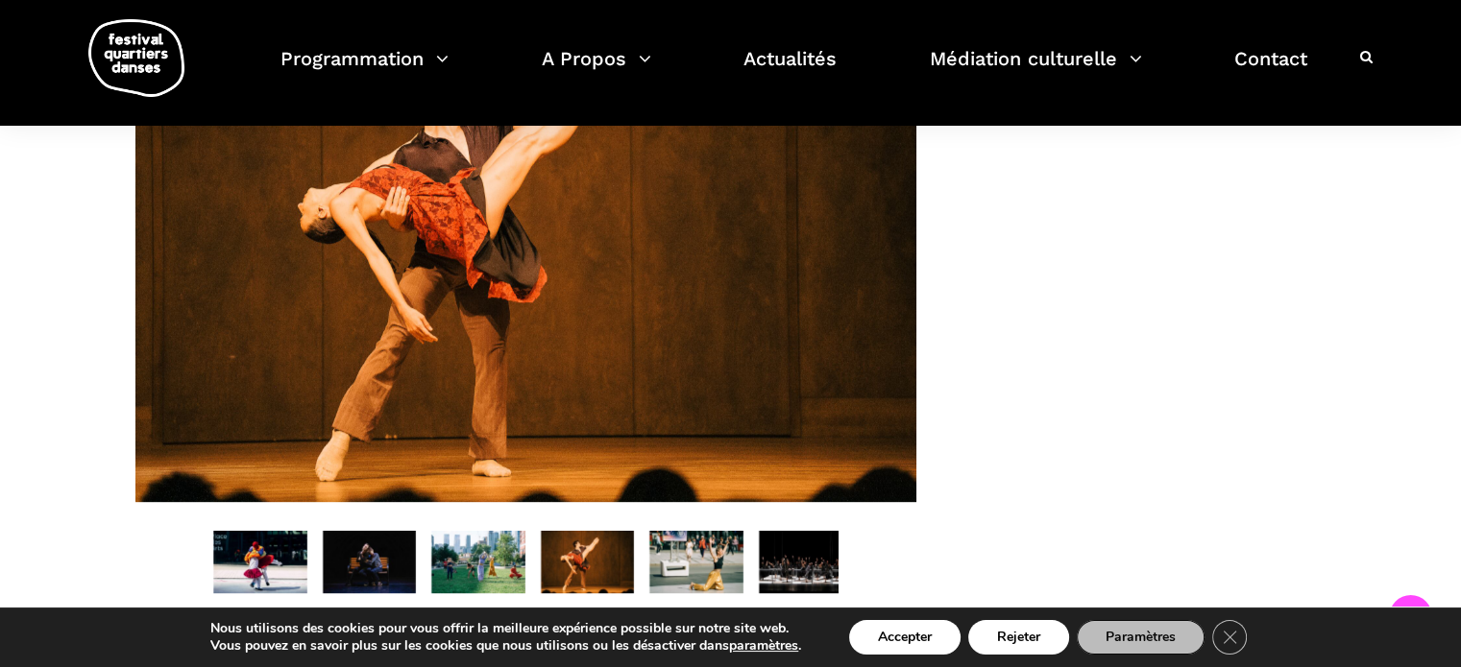
click at [687, 573] on img at bounding box center [696, 562] width 94 height 62
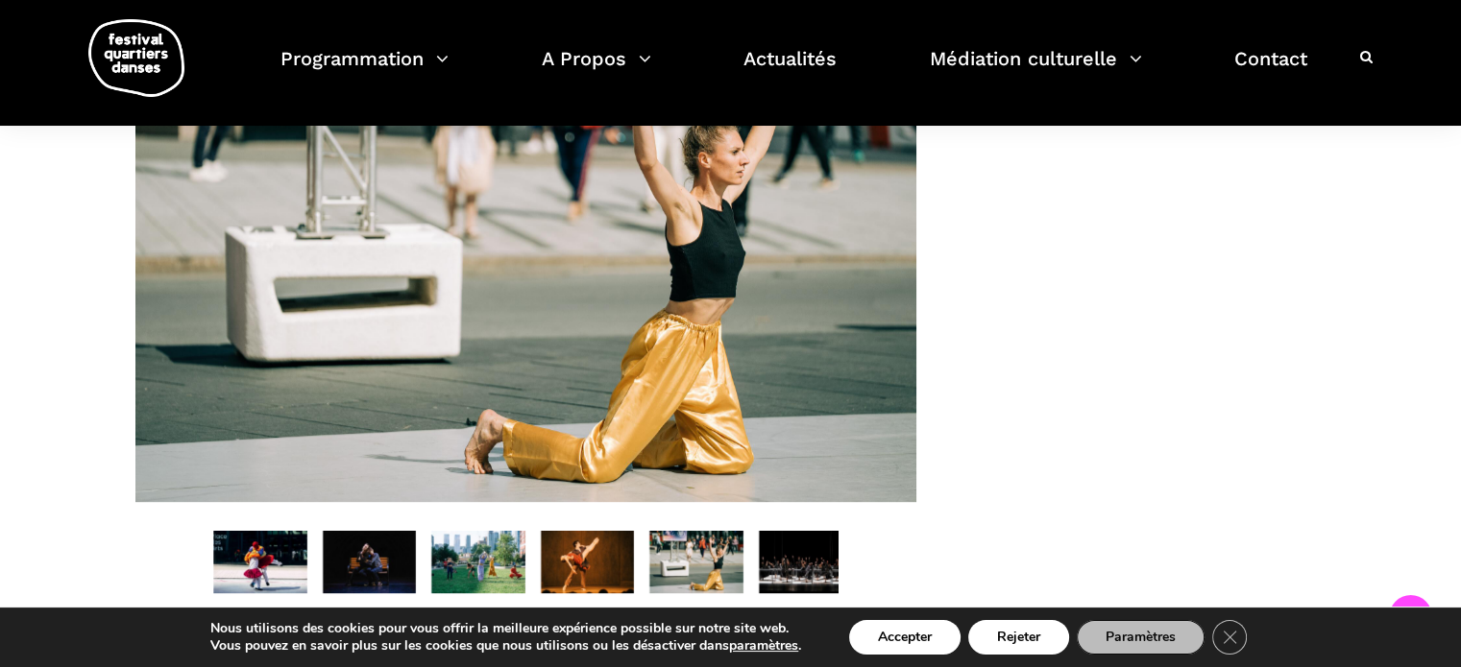
click at [790, 579] on img at bounding box center [806, 562] width 94 height 62
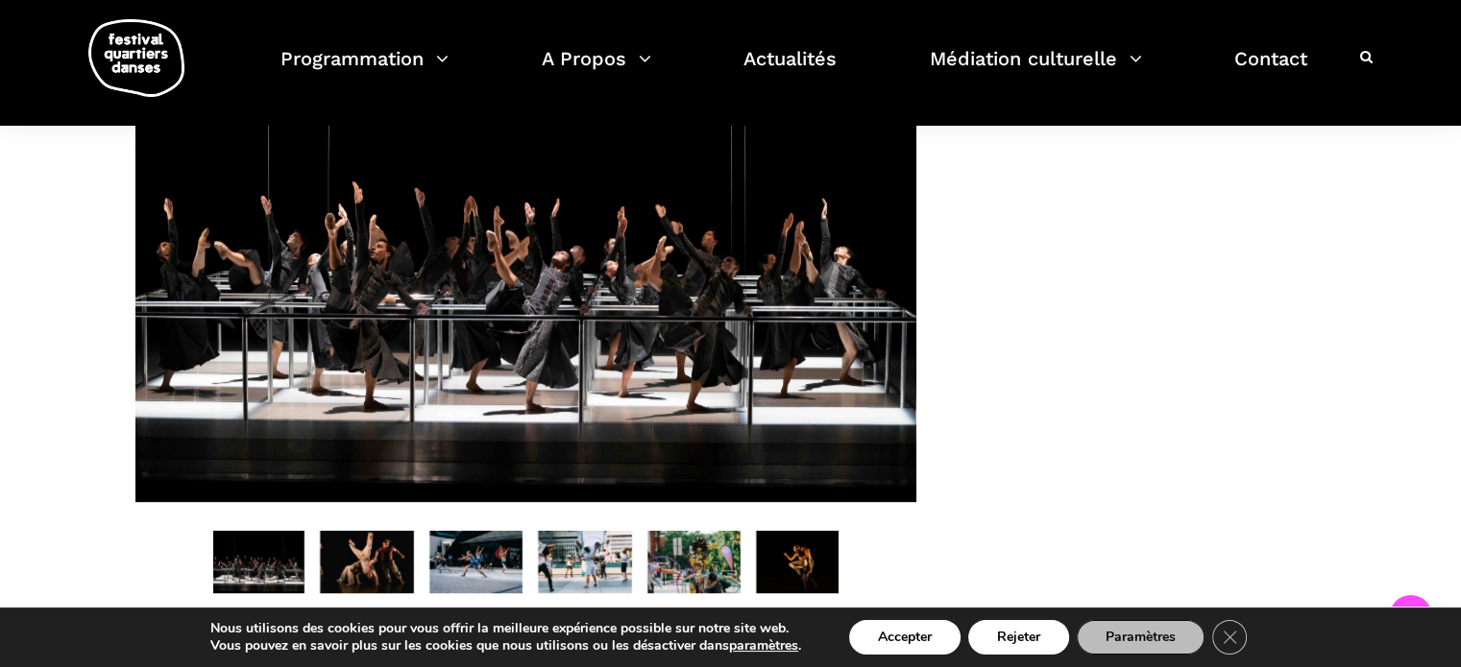
scroll to position [1167, 0]
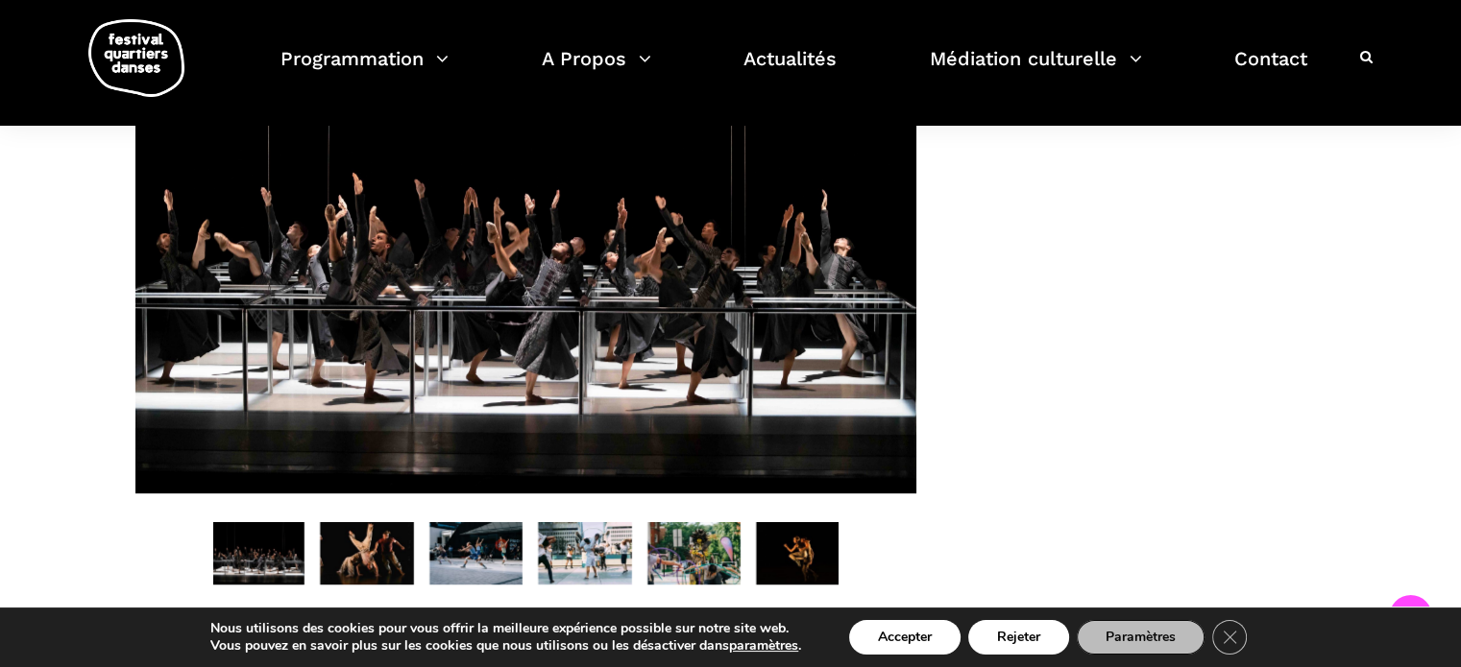
click at [371, 571] on img at bounding box center [367, 553] width 94 height 62
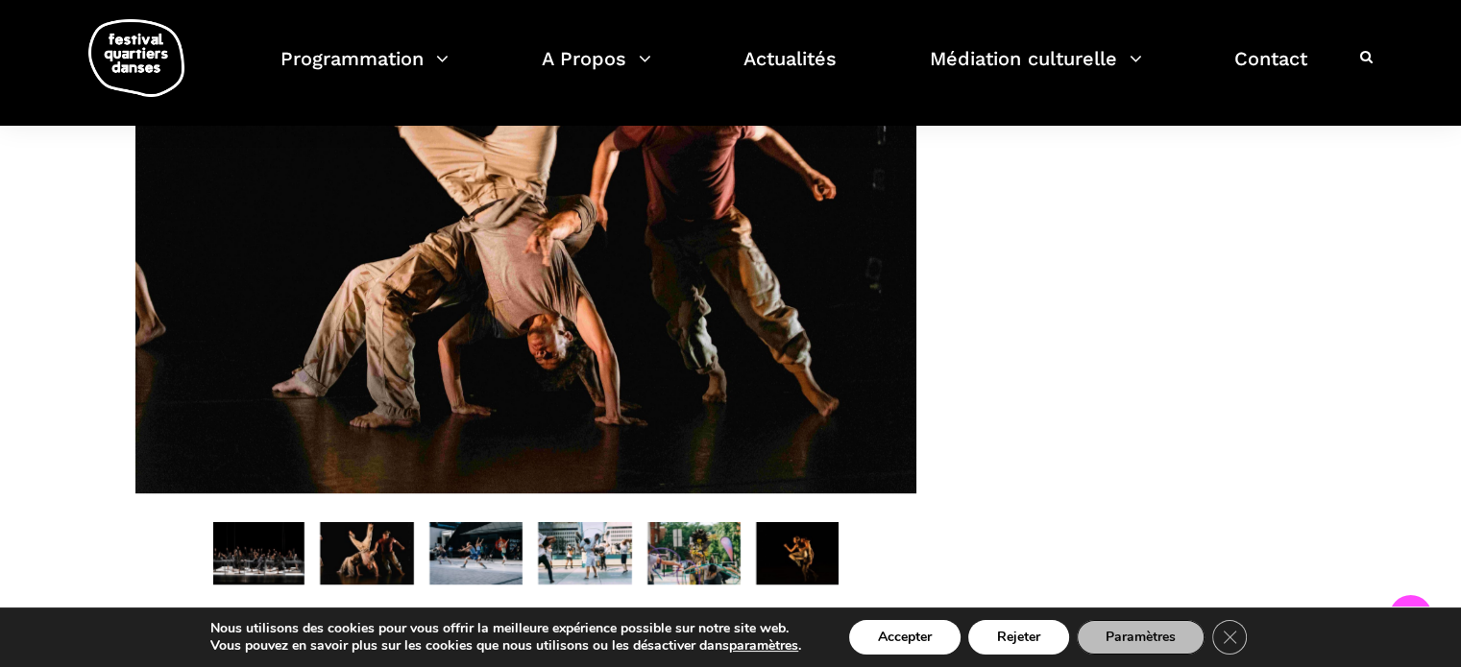
click at [469, 564] on img at bounding box center [476, 553] width 94 height 62
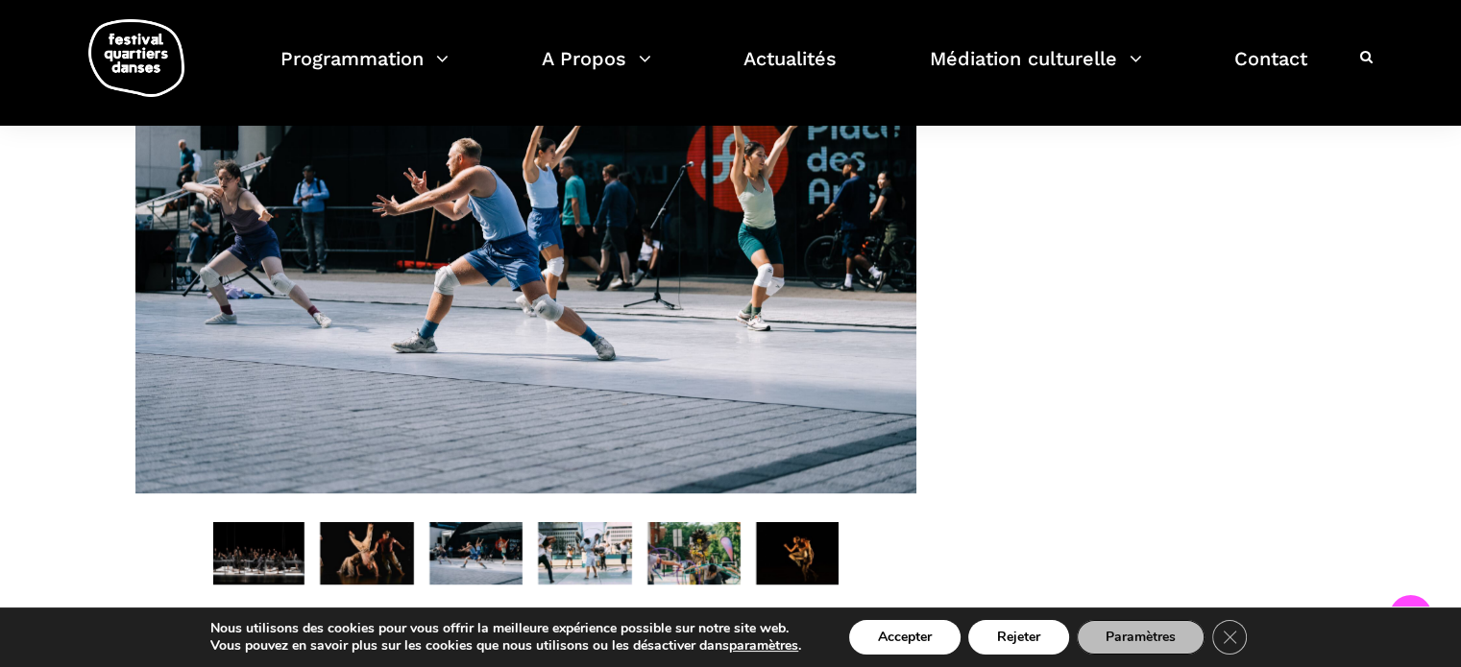
click at [572, 565] on img at bounding box center [585, 553] width 94 height 62
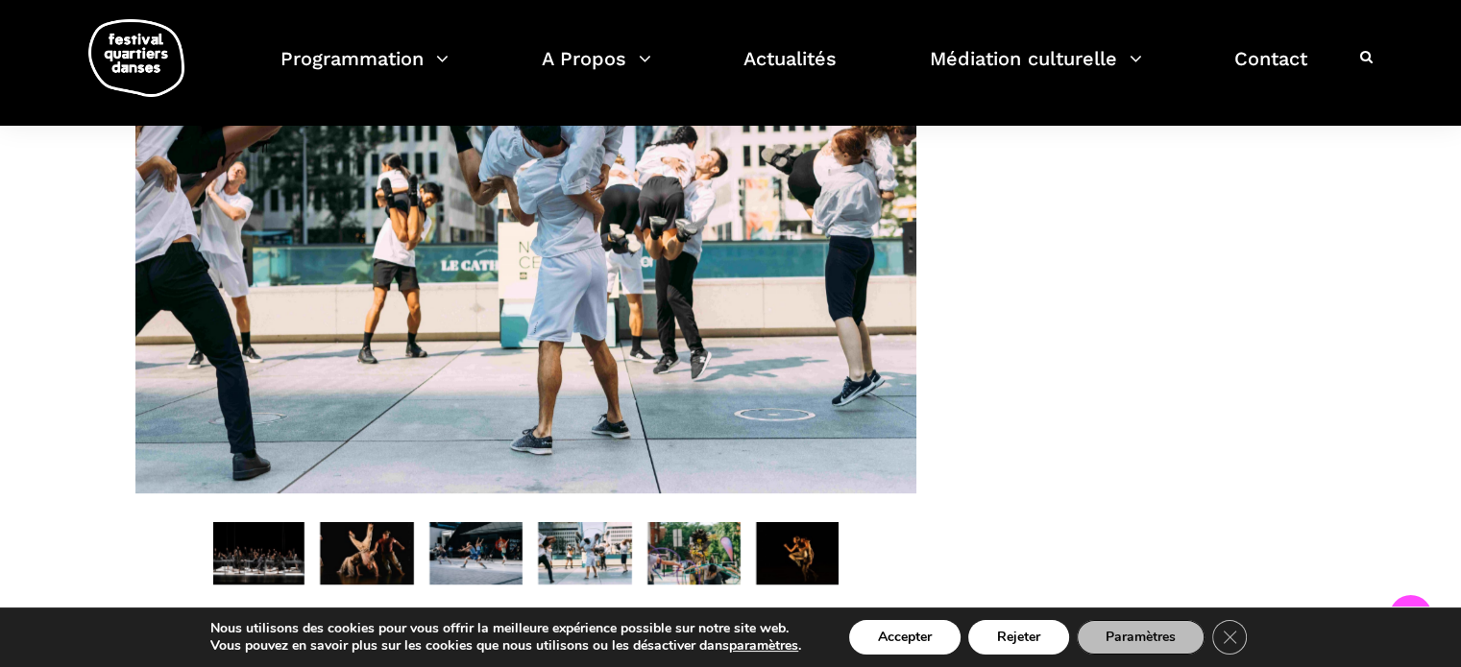
click at [599, 564] on img at bounding box center [585, 553] width 94 height 62
click at [691, 568] on img at bounding box center [694, 553] width 94 height 62
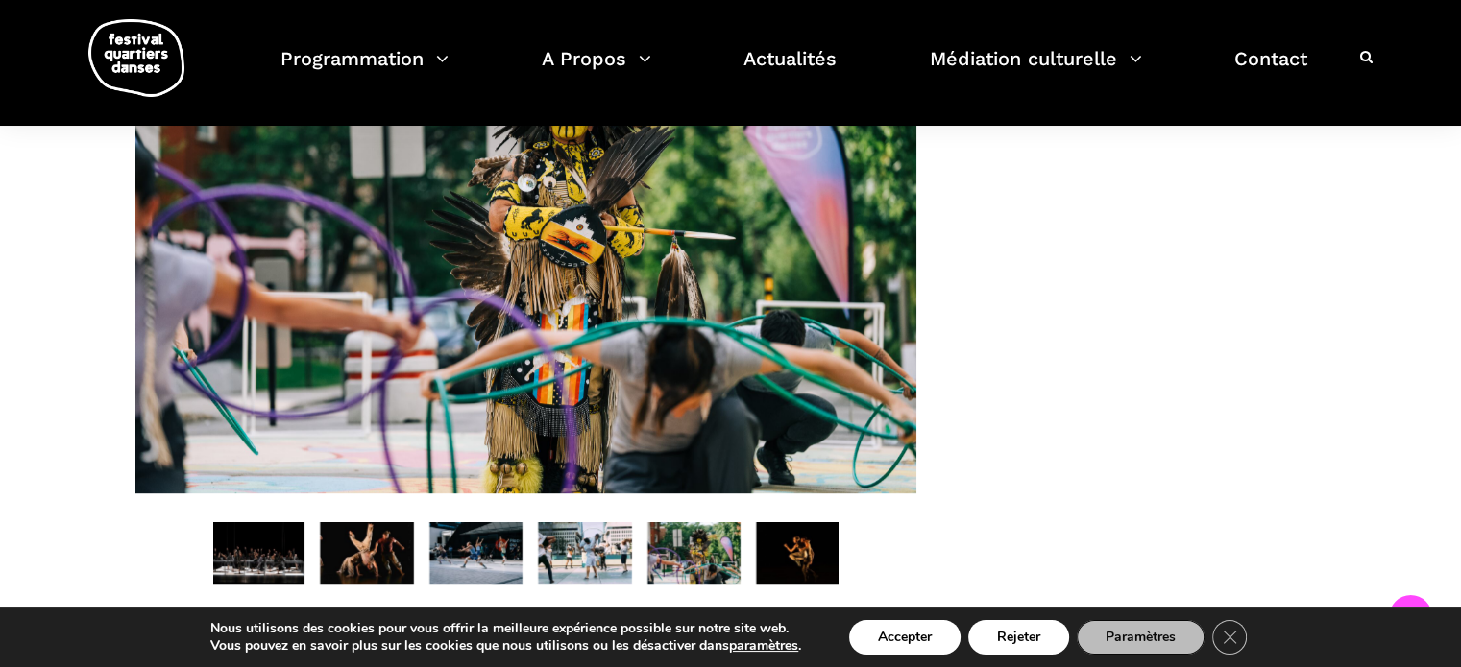
click at [807, 575] on img at bounding box center [803, 553] width 94 height 62
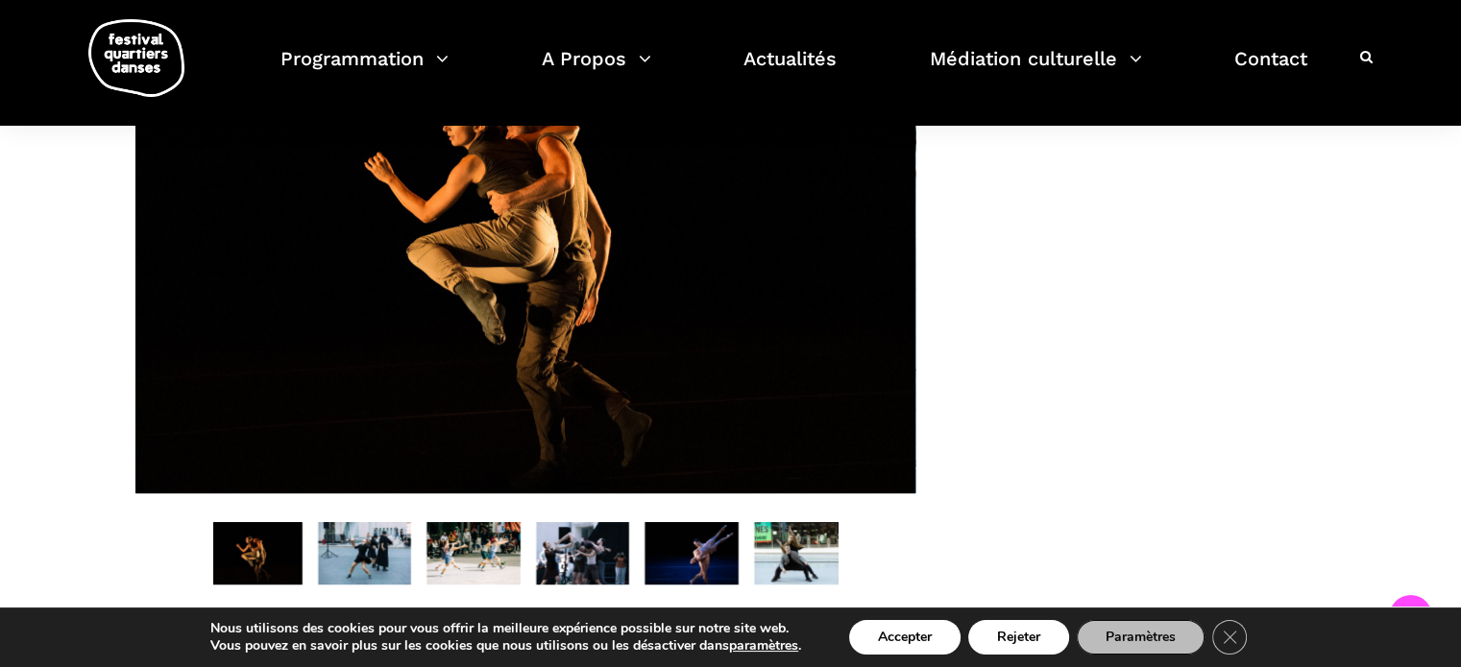
click at [348, 570] on img at bounding box center [365, 553] width 94 height 62
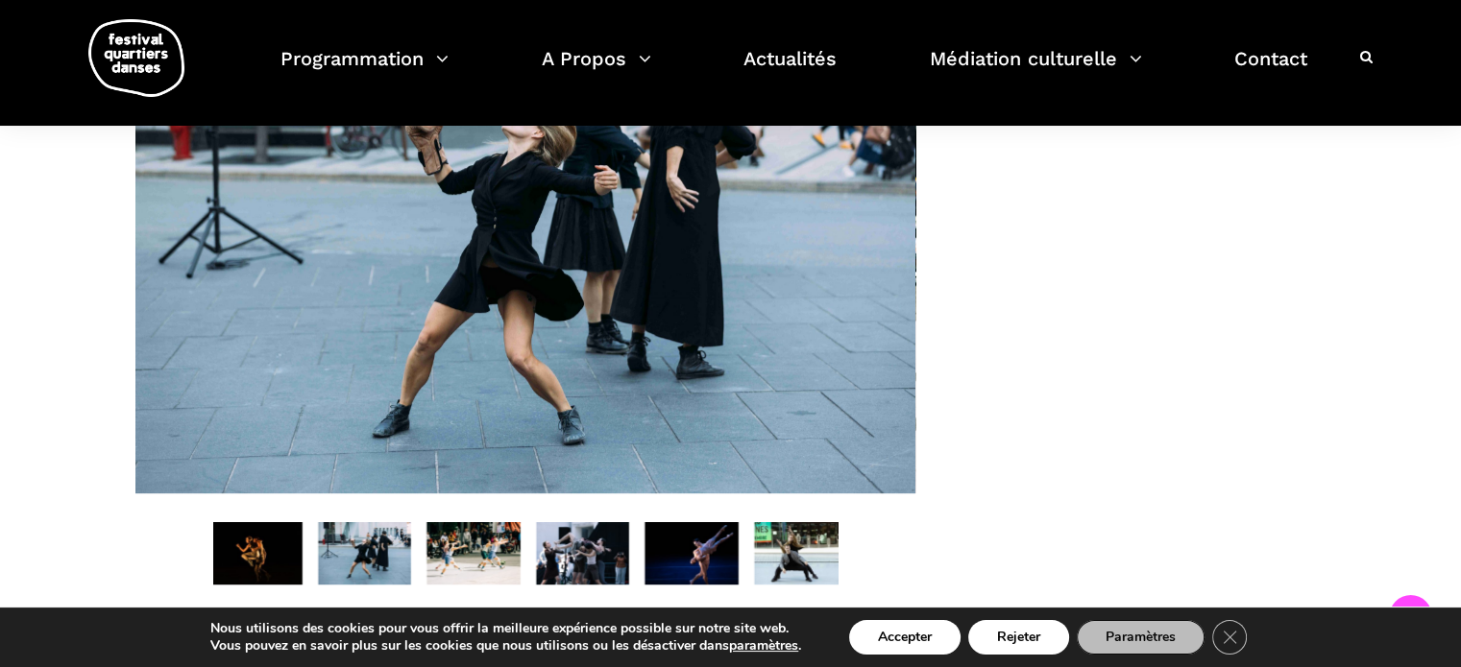
click at [469, 579] on img at bounding box center [473, 553] width 94 height 62
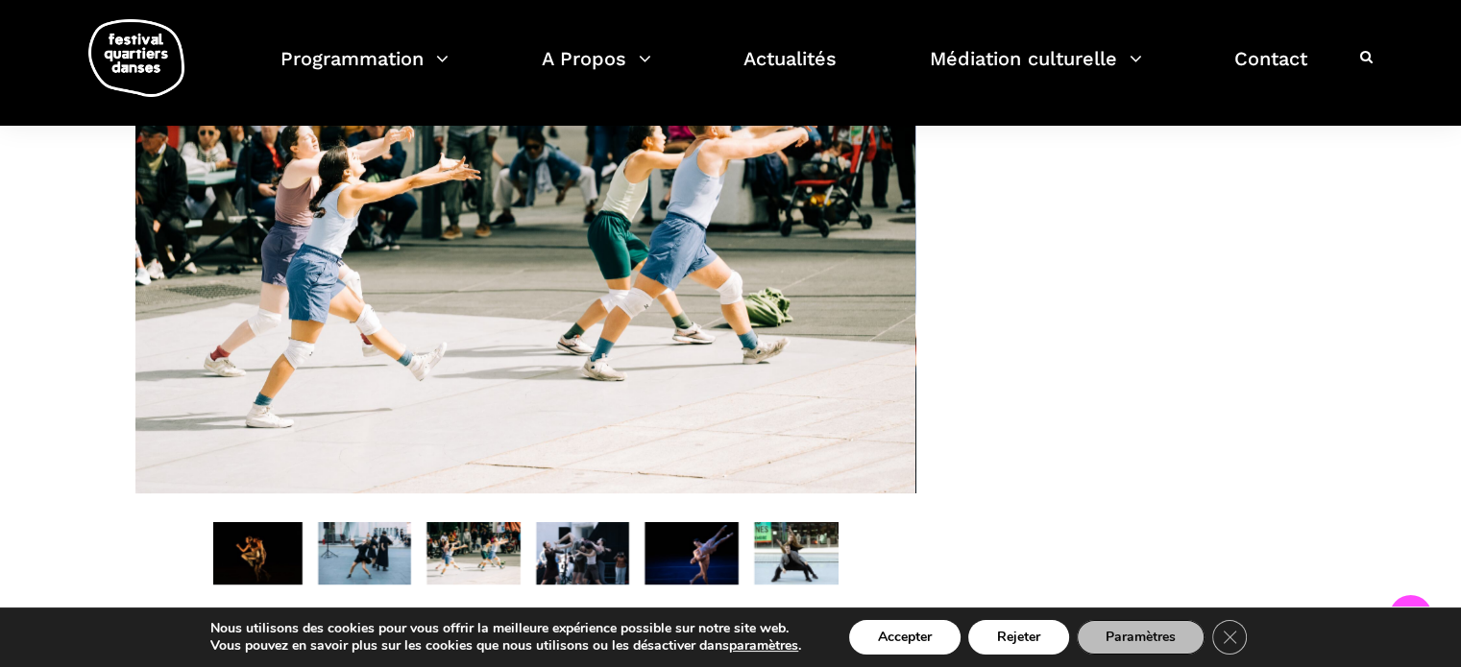
click at [582, 556] on img at bounding box center [583, 553] width 94 height 62
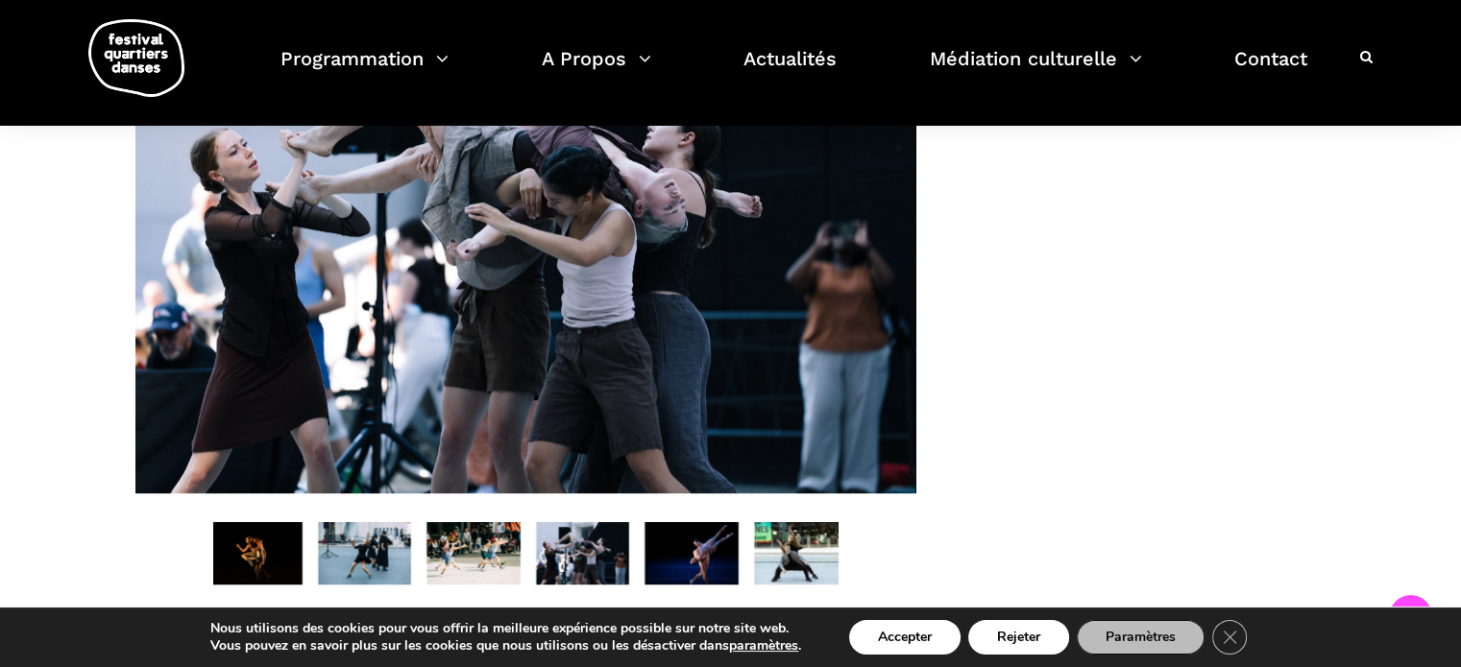
click at [689, 570] on img at bounding box center [691, 553] width 94 height 62
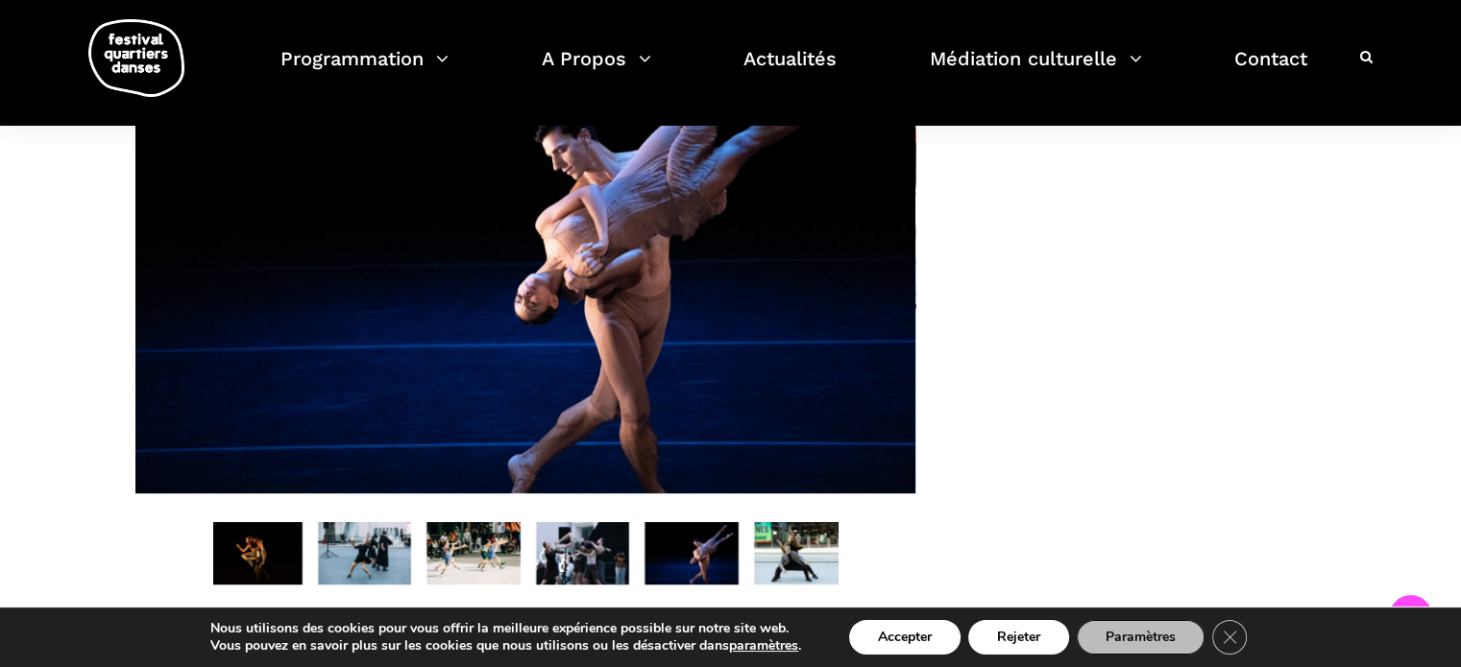
click at [772, 565] on img at bounding box center [801, 553] width 94 height 62
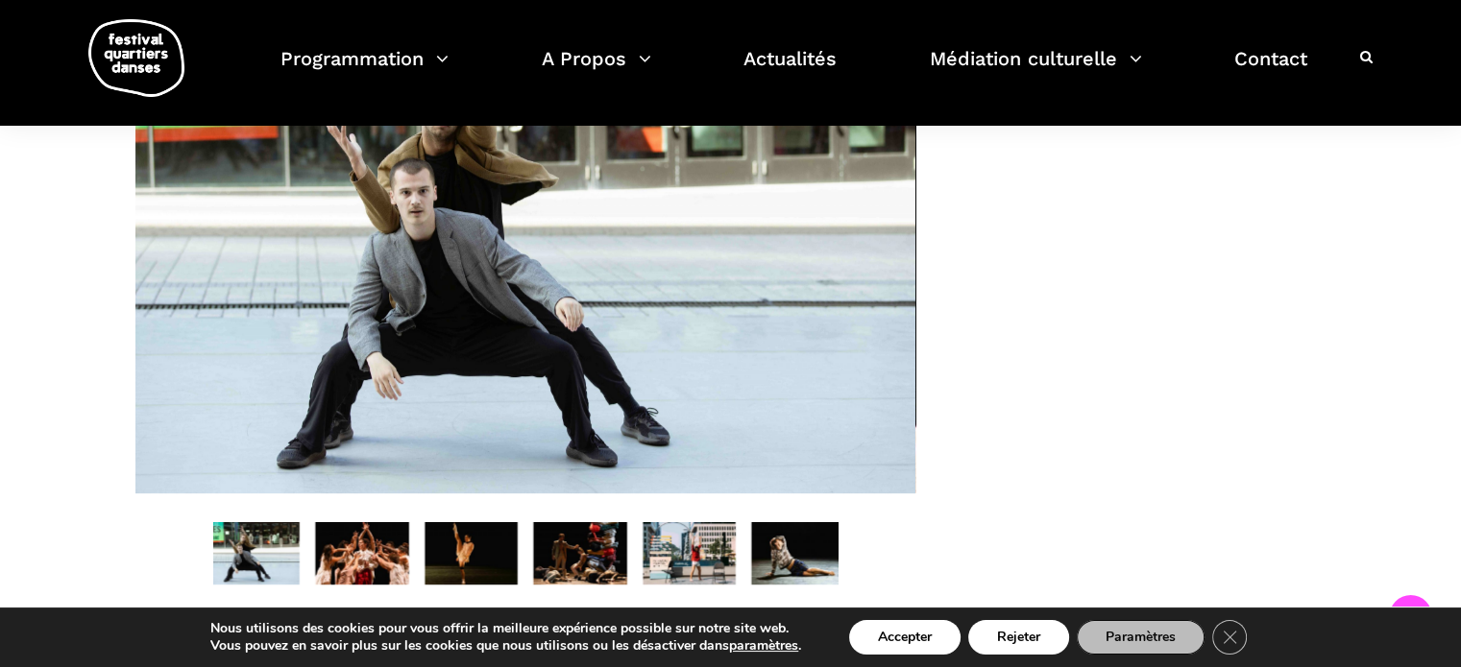
click at [347, 565] on img at bounding box center [362, 553] width 94 height 62
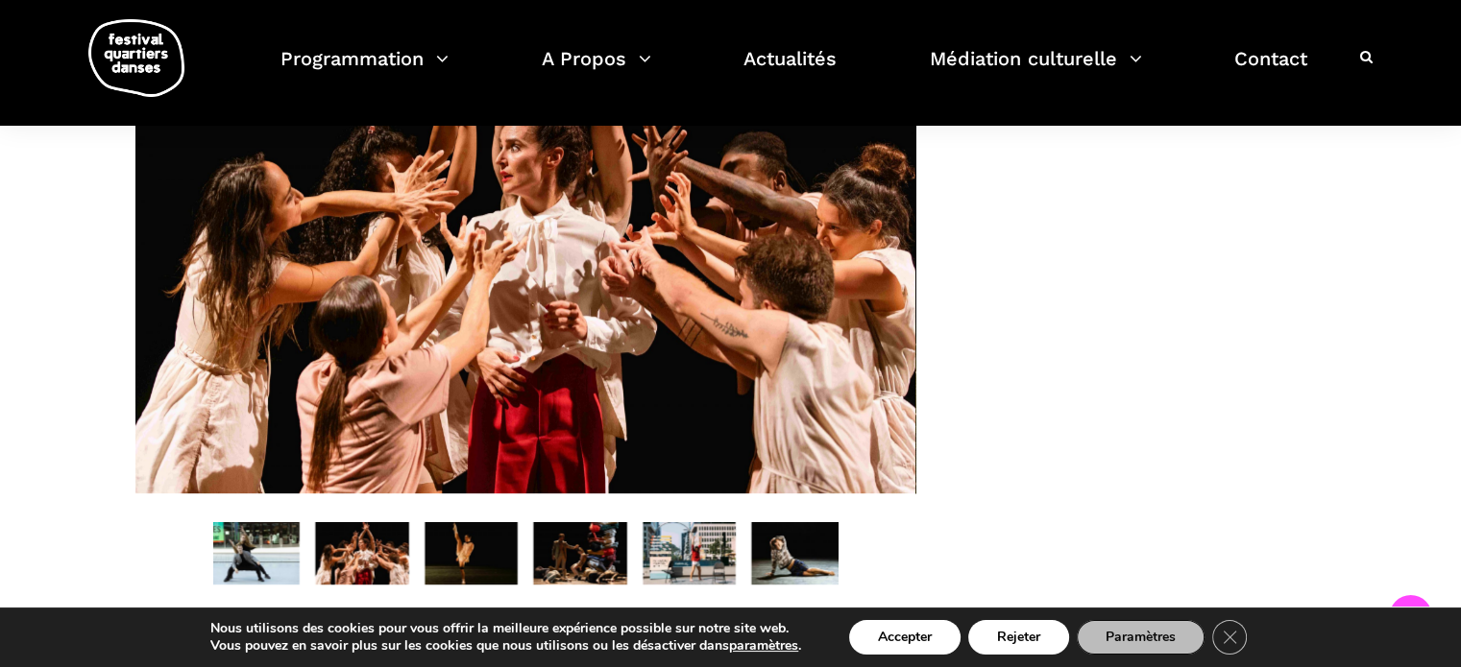
click at [483, 552] on img at bounding box center [471, 553] width 94 height 62
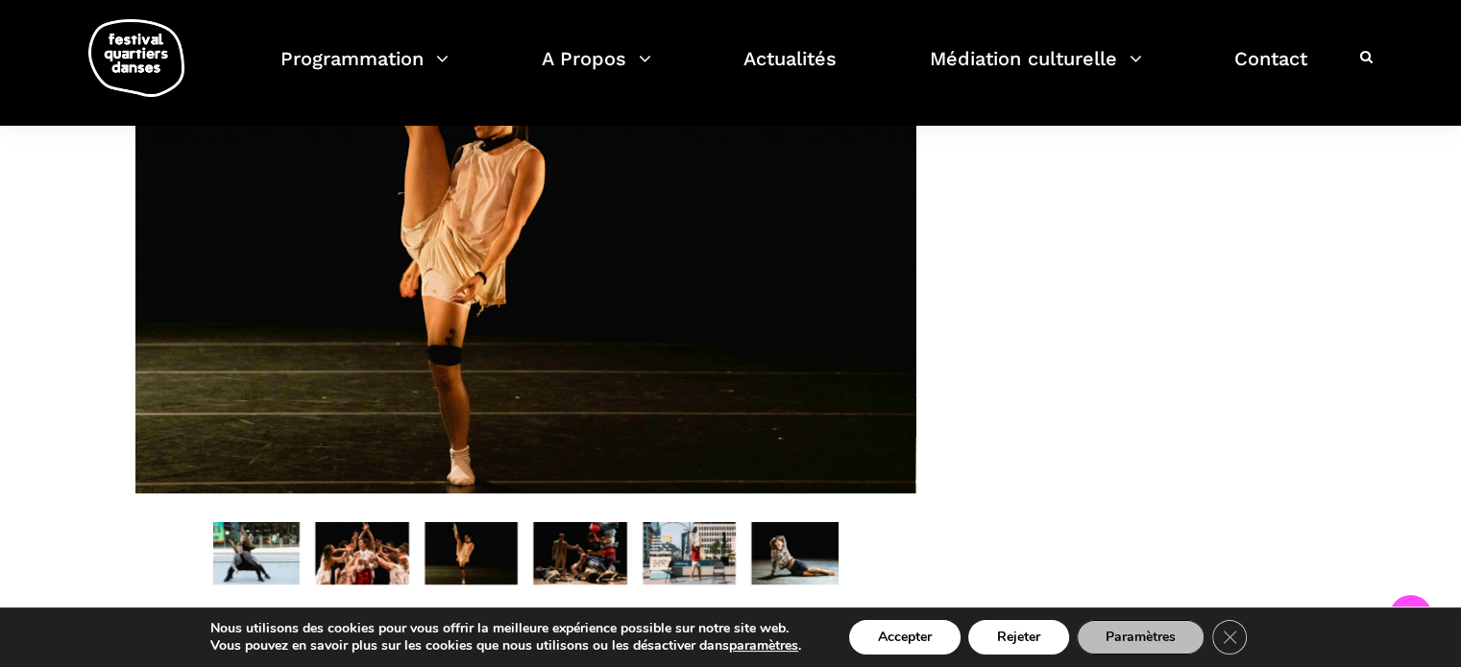
click at [566, 585] on img at bounding box center [580, 553] width 94 height 62
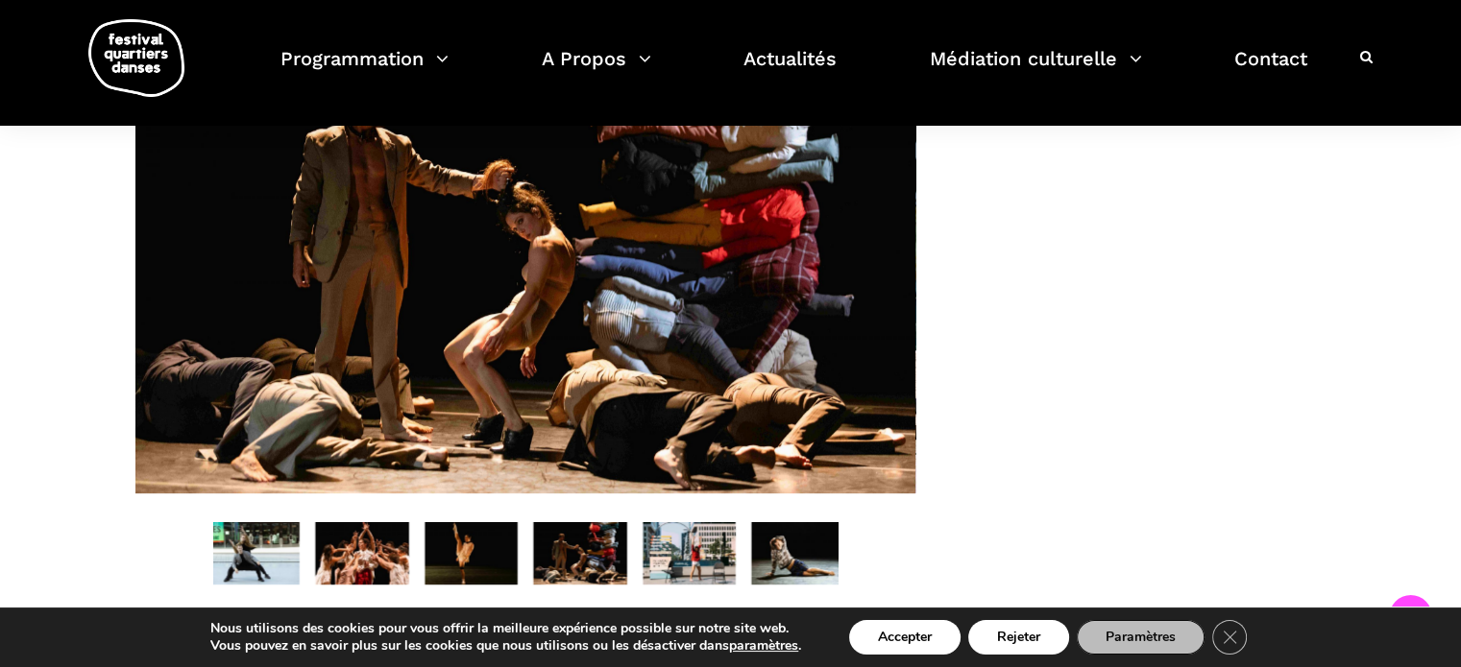
click at [691, 569] on img at bounding box center [689, 553] width 94 height 62
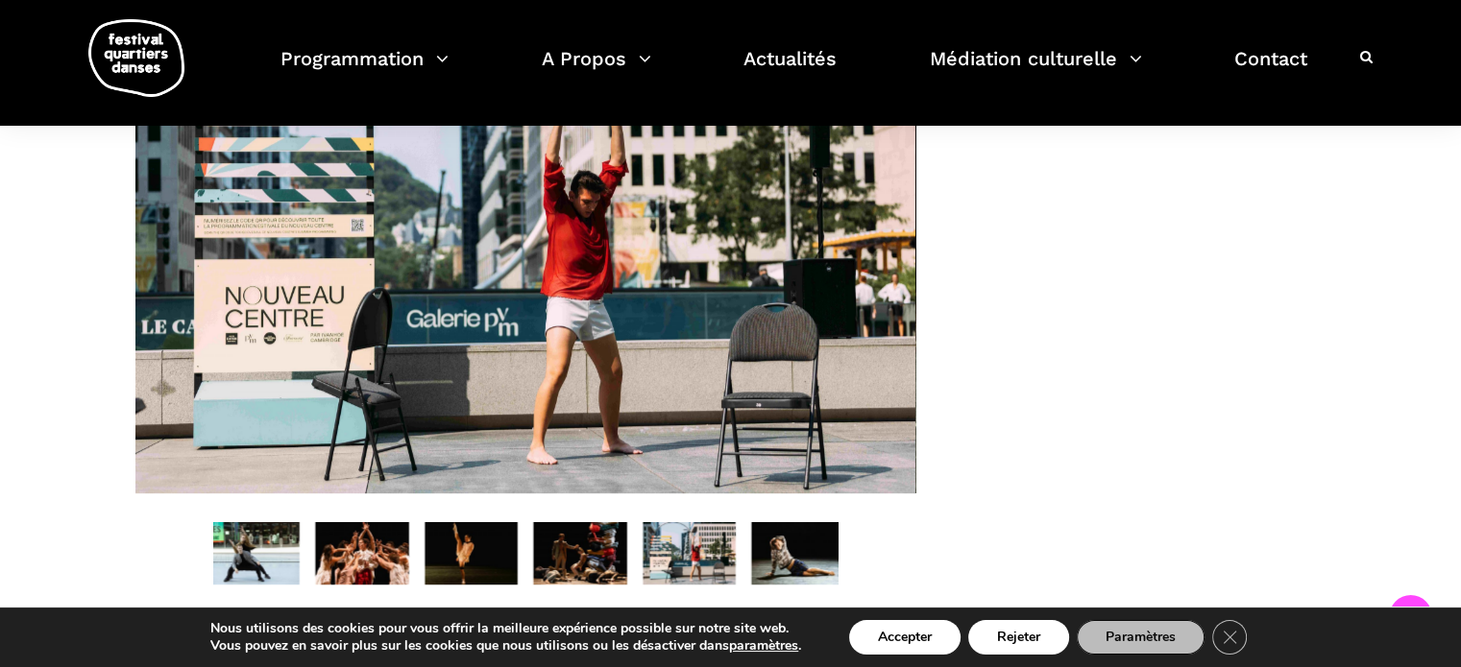
click at [792, 581] on img at bounding box center [798, 553] width 94 height 62
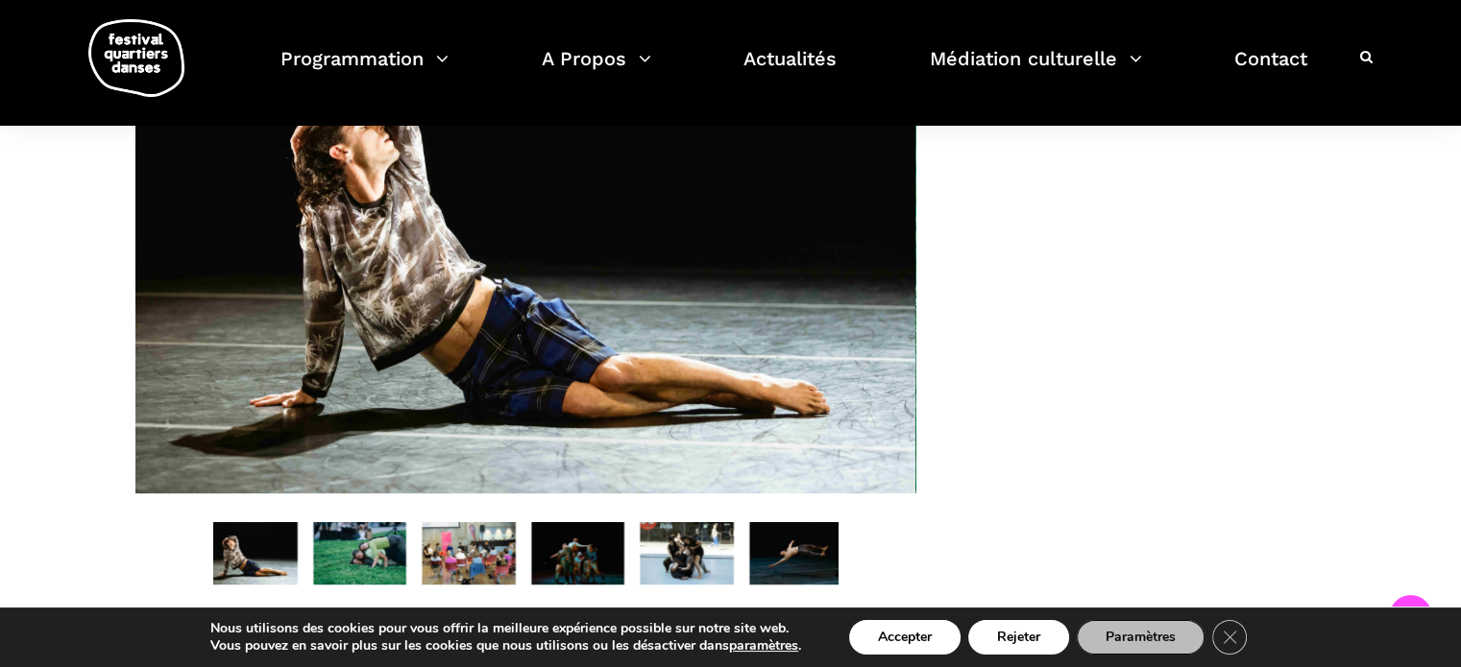
click at [380, 555] on img at bounding box center [360, 553] width 94 height 62
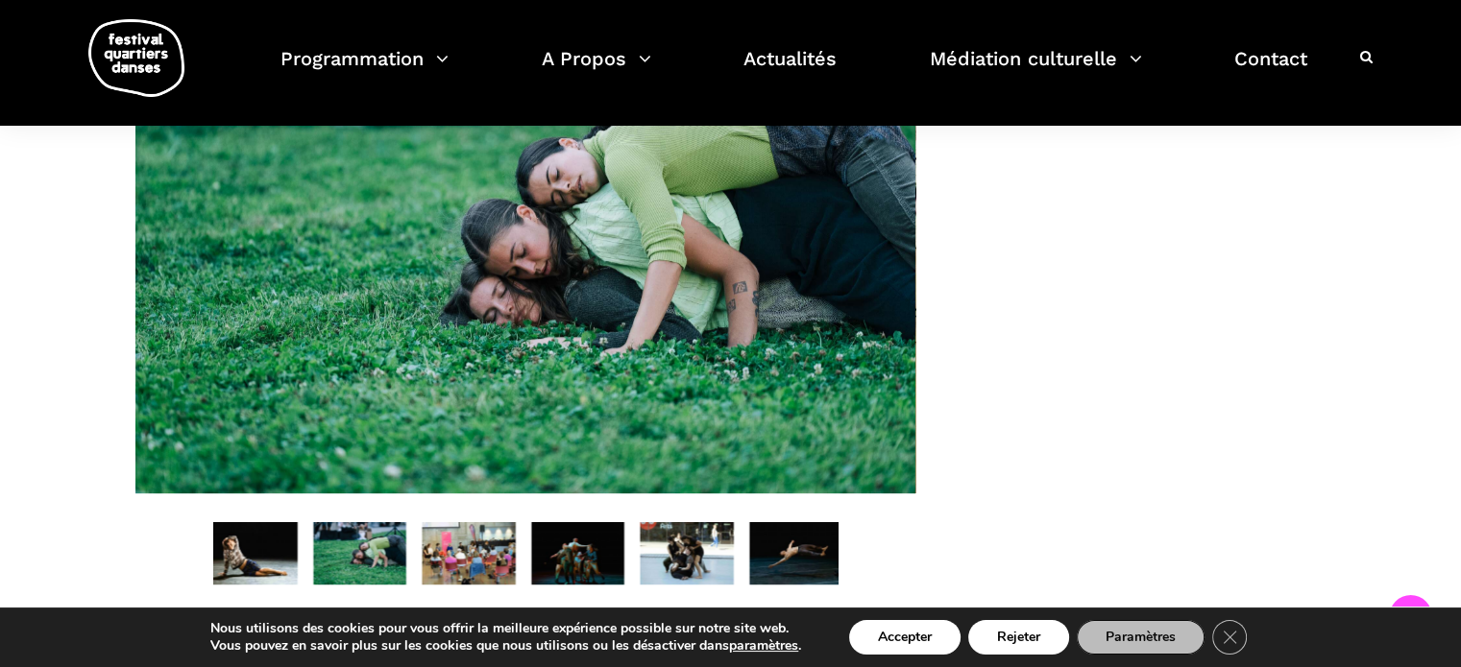
click at [466, 577] on img at bounding box center [469, 553] width 94 height 62
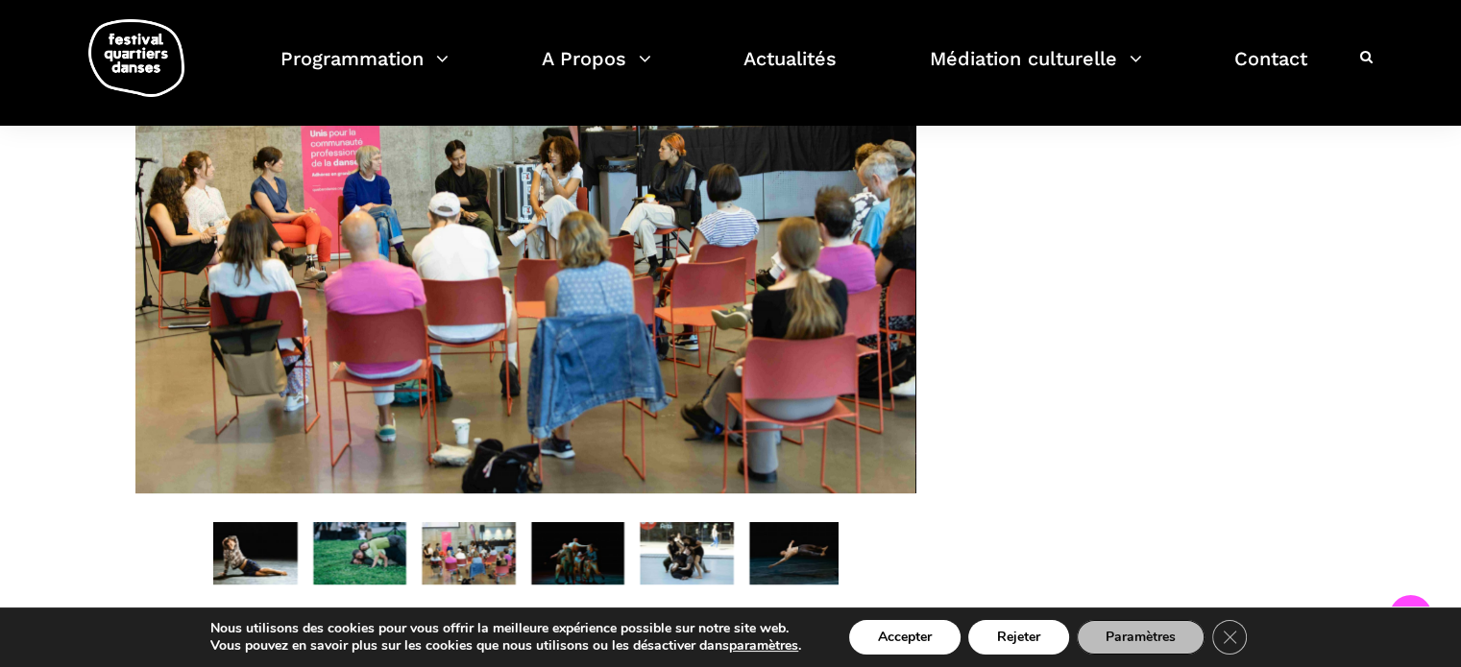
click at [561, 579] on img at bounding box center [578, 553] width 94 height 62
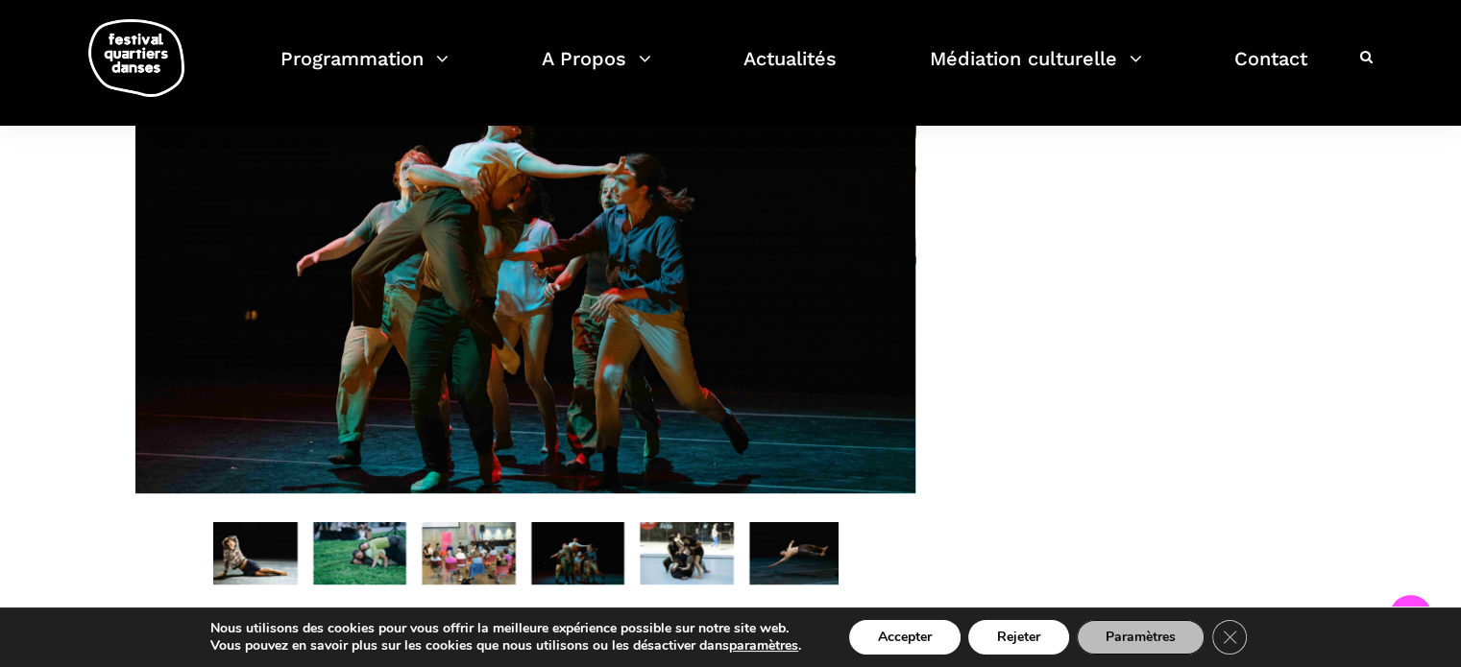
click at [691, 573] on img at bounding box center [687, 553] width 94 height 62
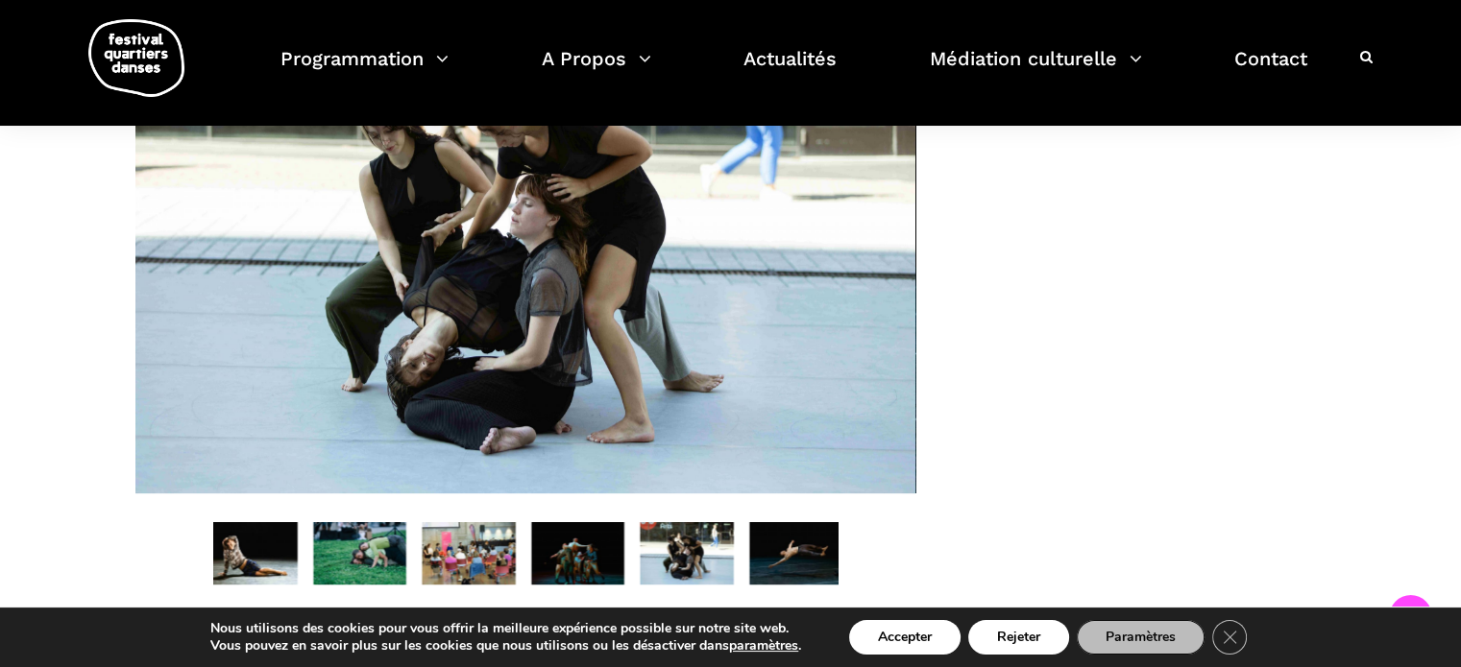
click at [801, 556] on img at bounding box center [796, 553] width 94 height 62
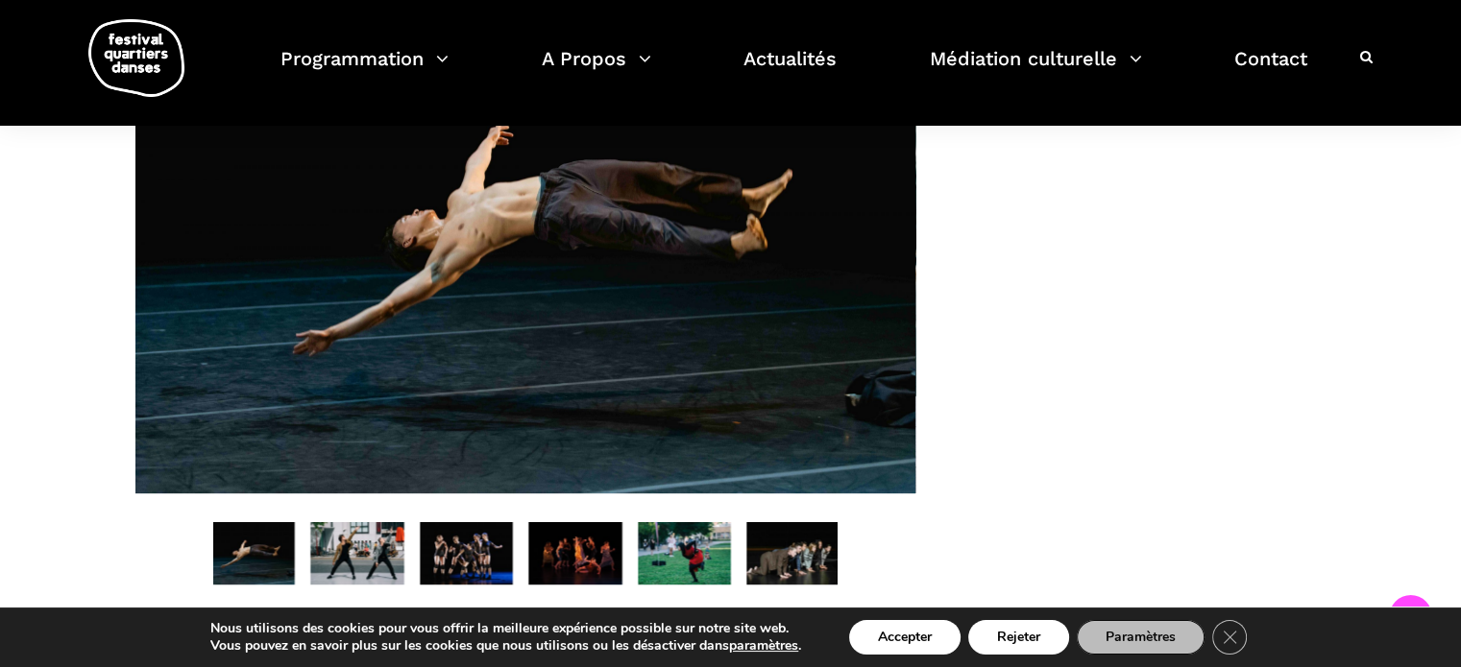
click at [356, 568] on img at bounding box center [357, 553] width 94 height 62
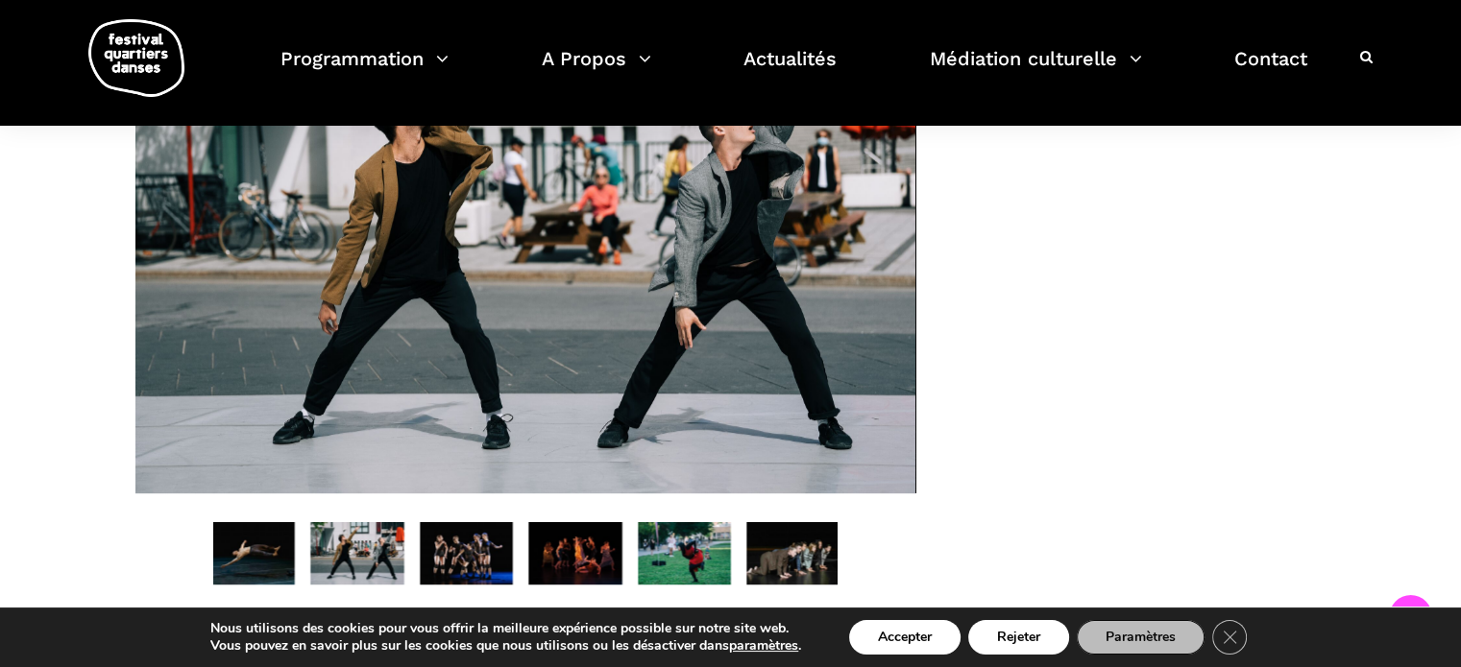
click at [492, 563] on img at bounding box center [467, 553] width 94 height 62
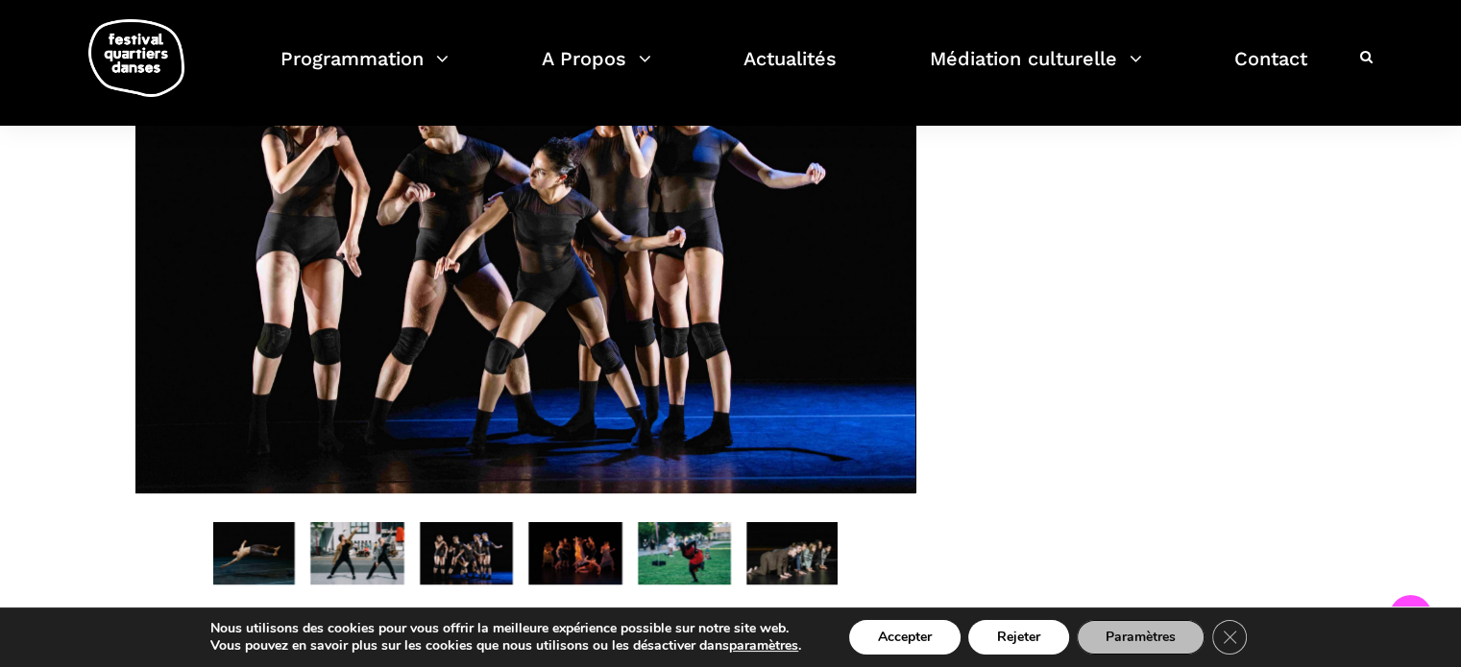
click at [573, 565] on img at bounding box center [575, 553] width 94 height 62
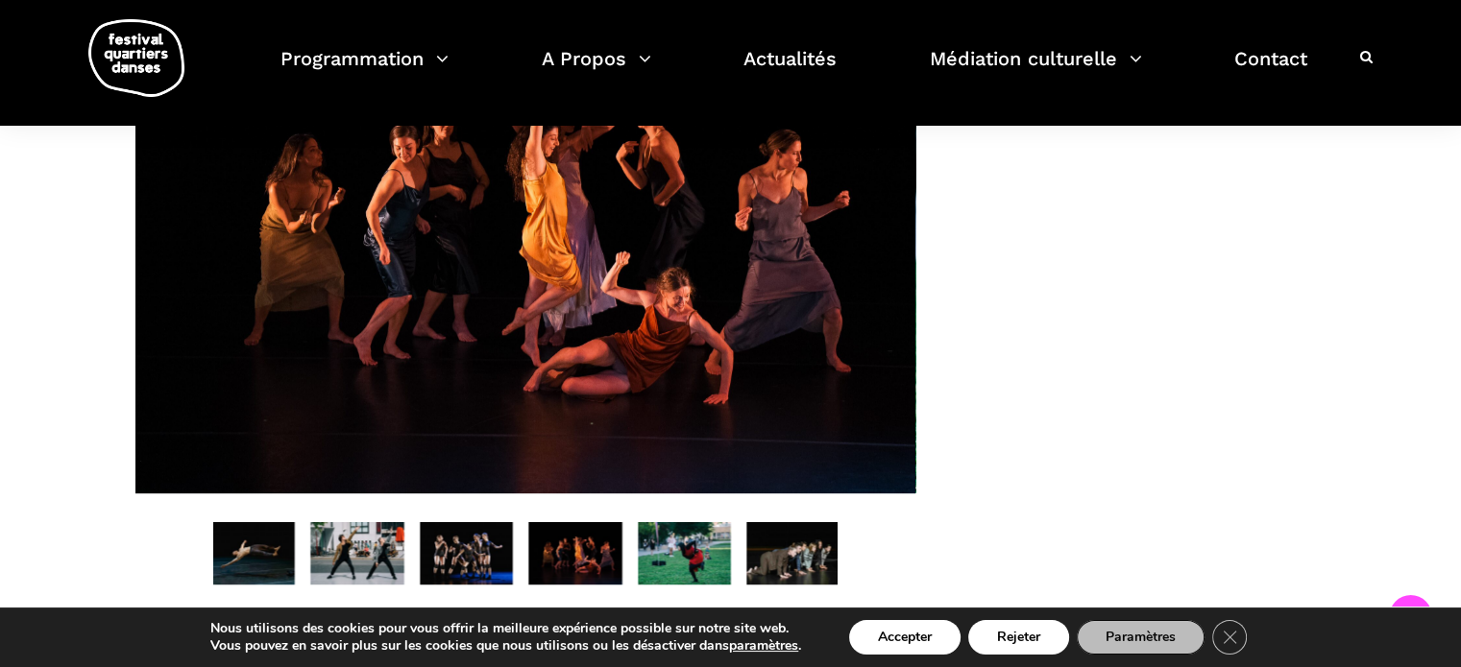
click at [650, 571] on img at bounding box center [685, 553] width 94 height 62
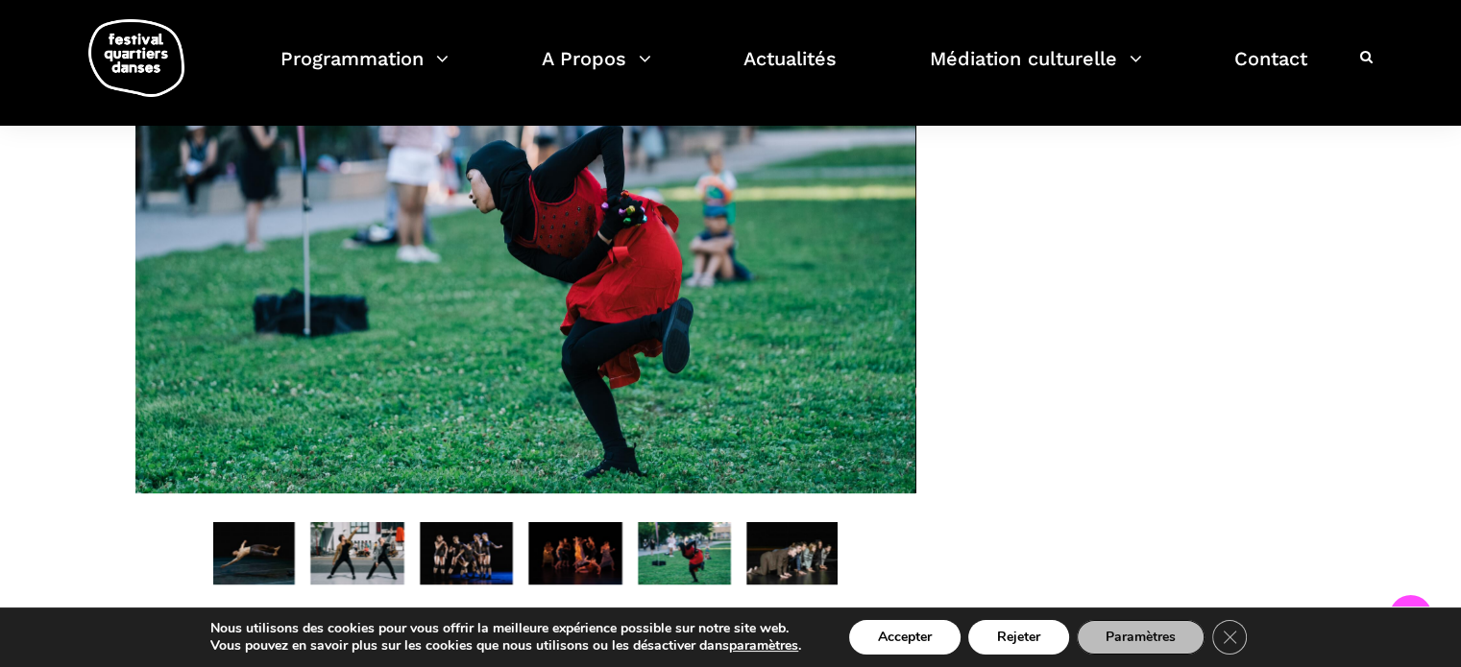
click at [792, 569] on img at bounding box center [793, 553] width 94 height 62
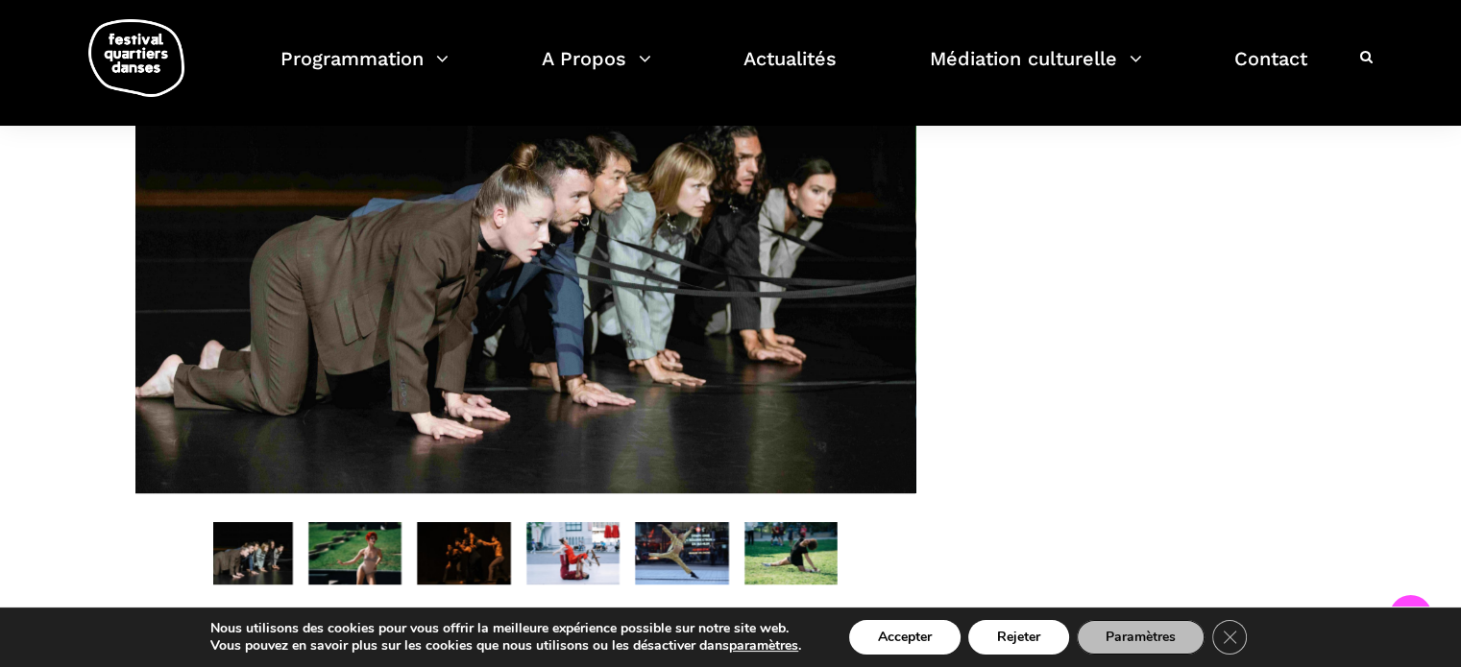
click at [347, 570] on img at bounding box center [355, 553] width 94 height 62
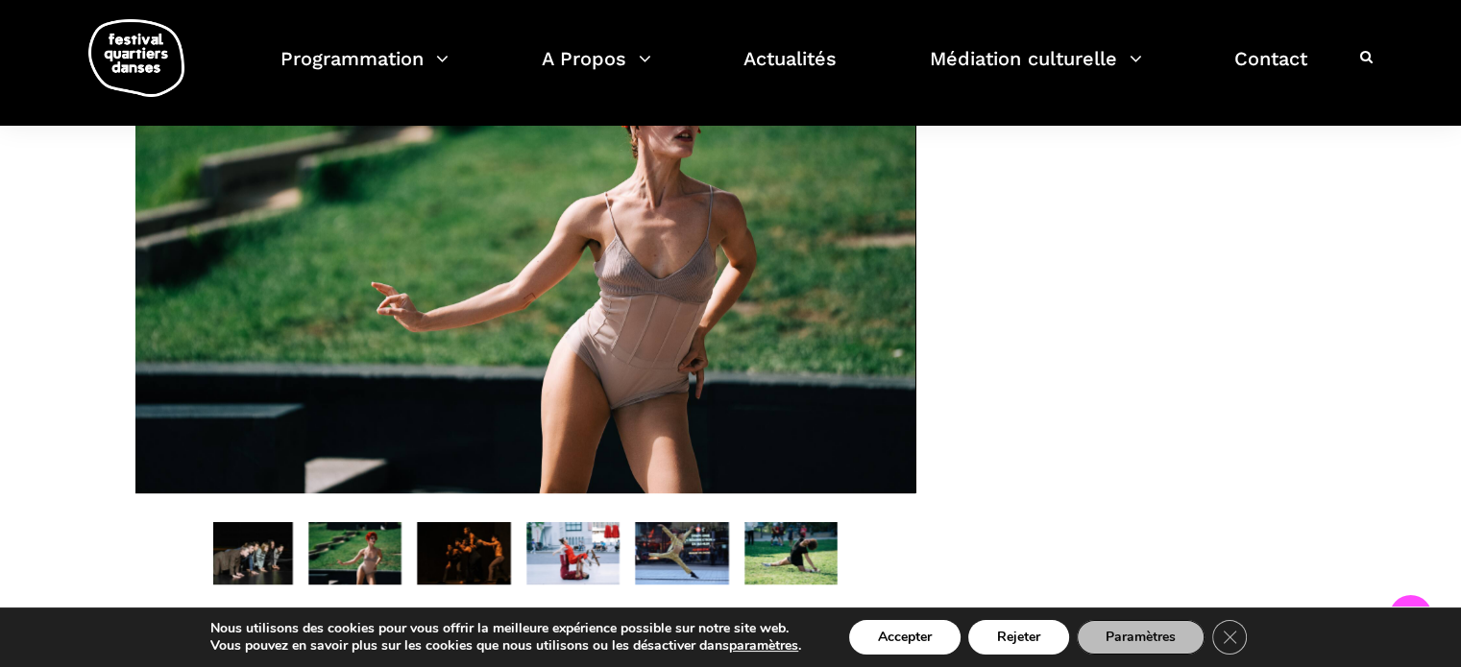
click at [492, 579] on img at bounding box center [464, 553] width 94 height 62
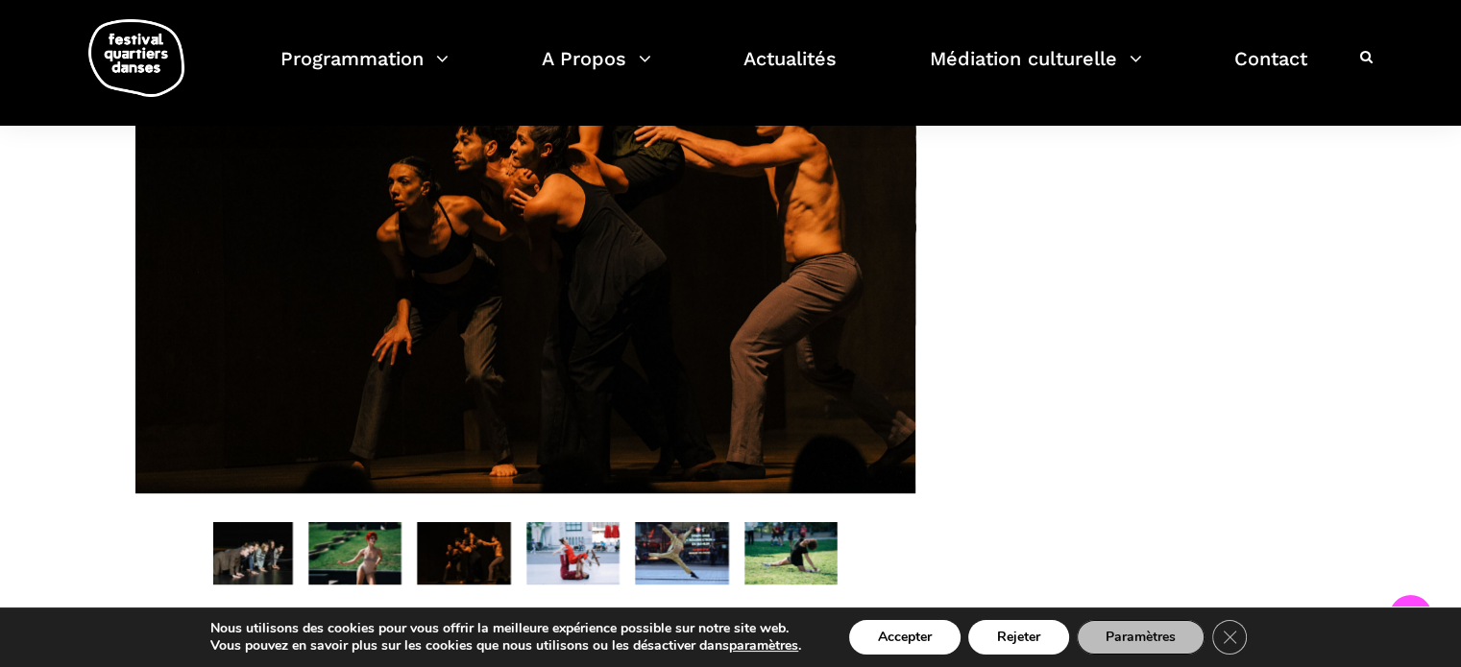
click at [588, 556] on img at bounding box center [573, 553] width 94 height 62
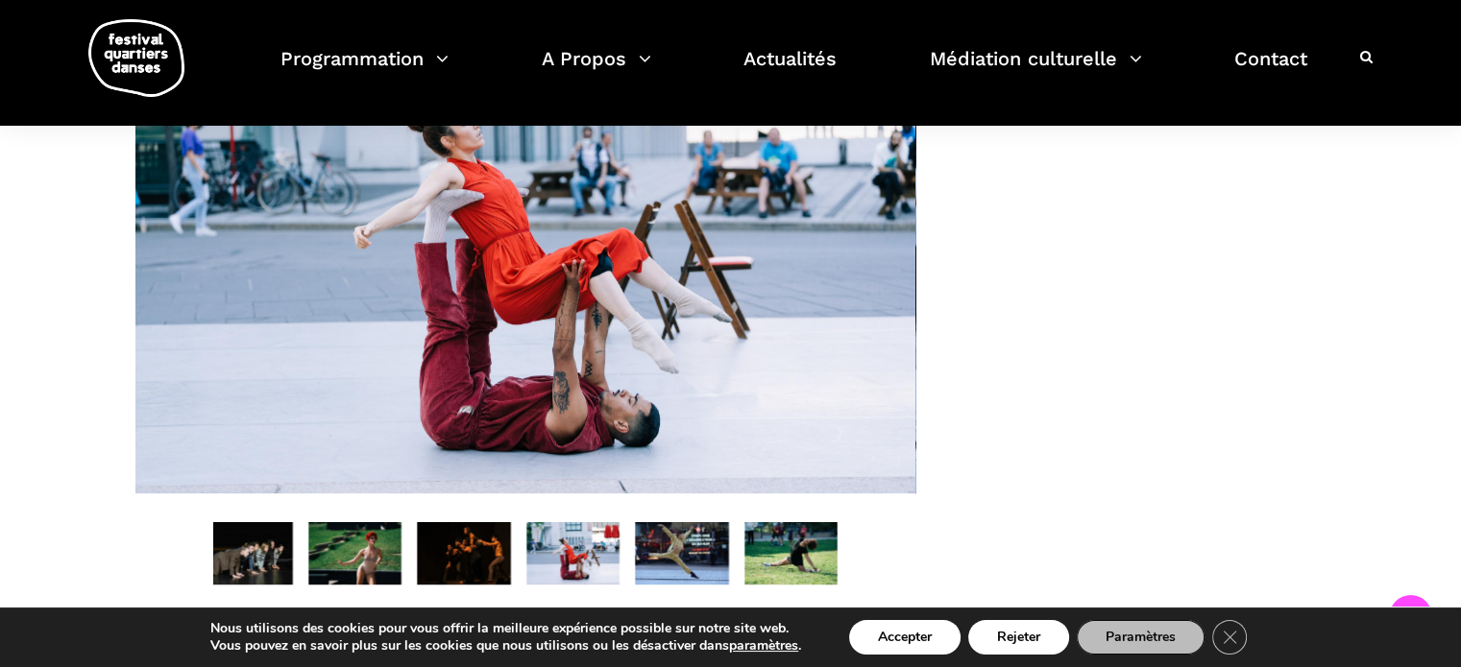
click at [687, 563] on img at bounding box center [682, 553] width 94 height 62
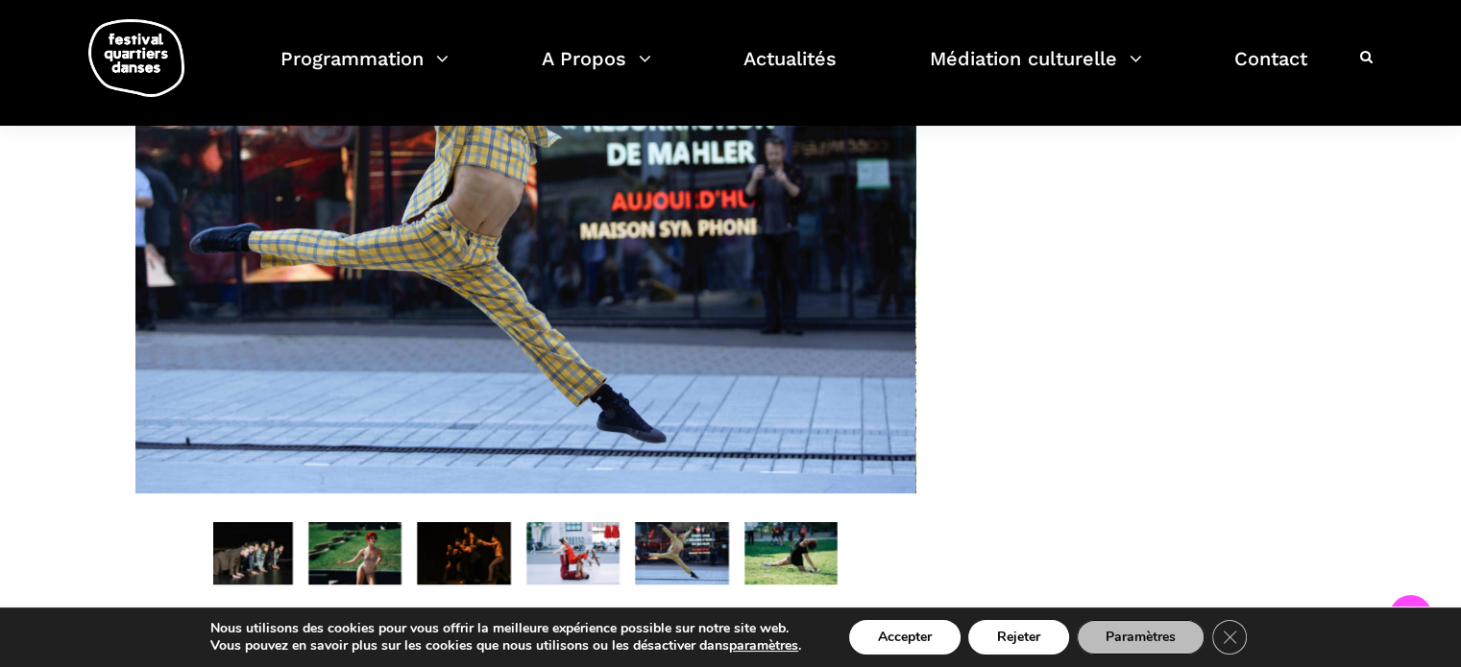
click at [777, 580] on img at bounding box center [791, 553] width 94 height 62
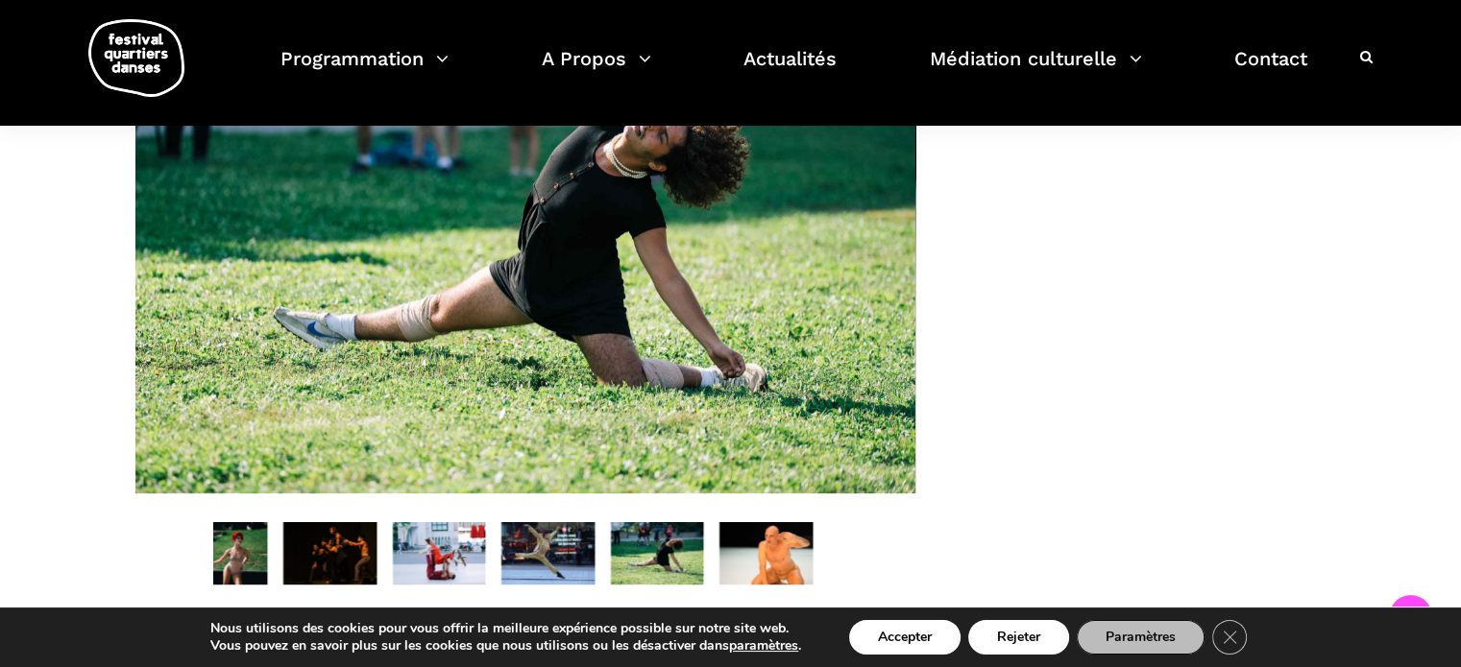
click at [767, 585] on img at bounding box center [766, 553] width 94 height 62
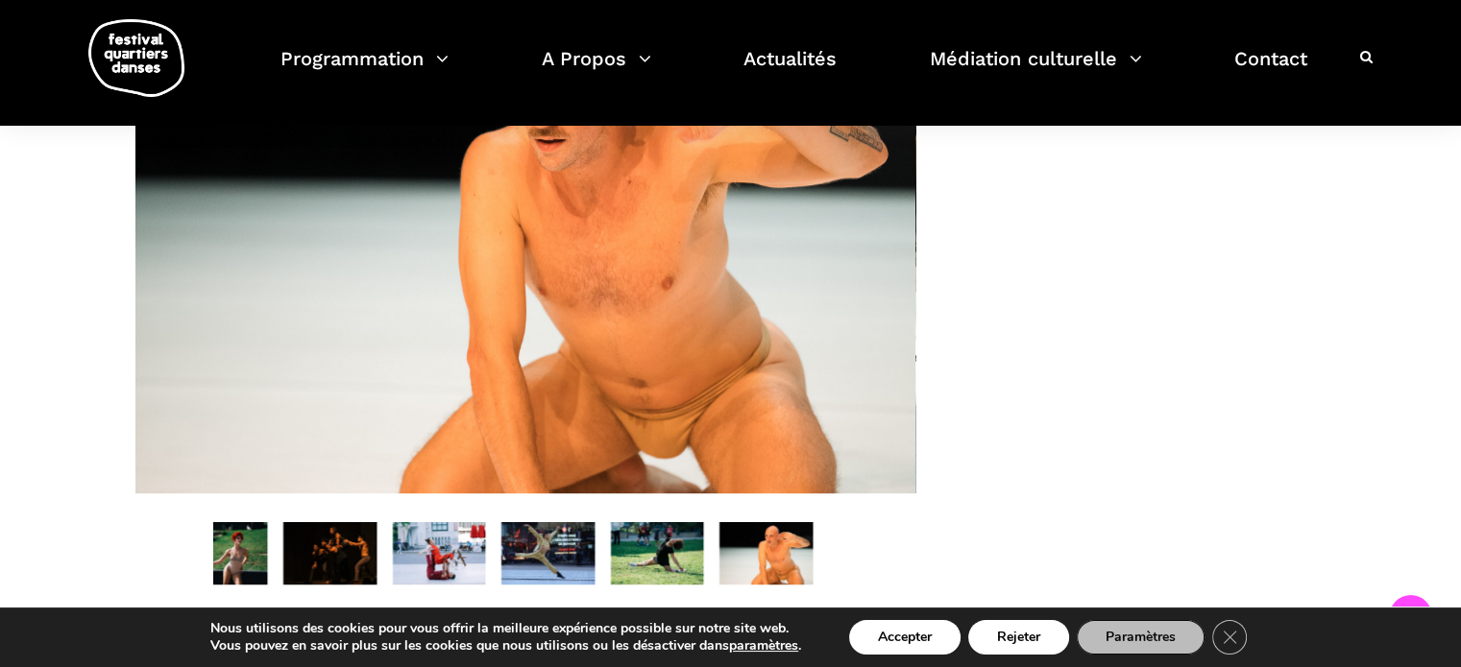
click at [856, 569] on div "[PERSON_NAME] & Artists 2022 - Studio Théâtre des Grands Ballets Canadiens | In…" at bounding box center [525, 279] width 781 height 613
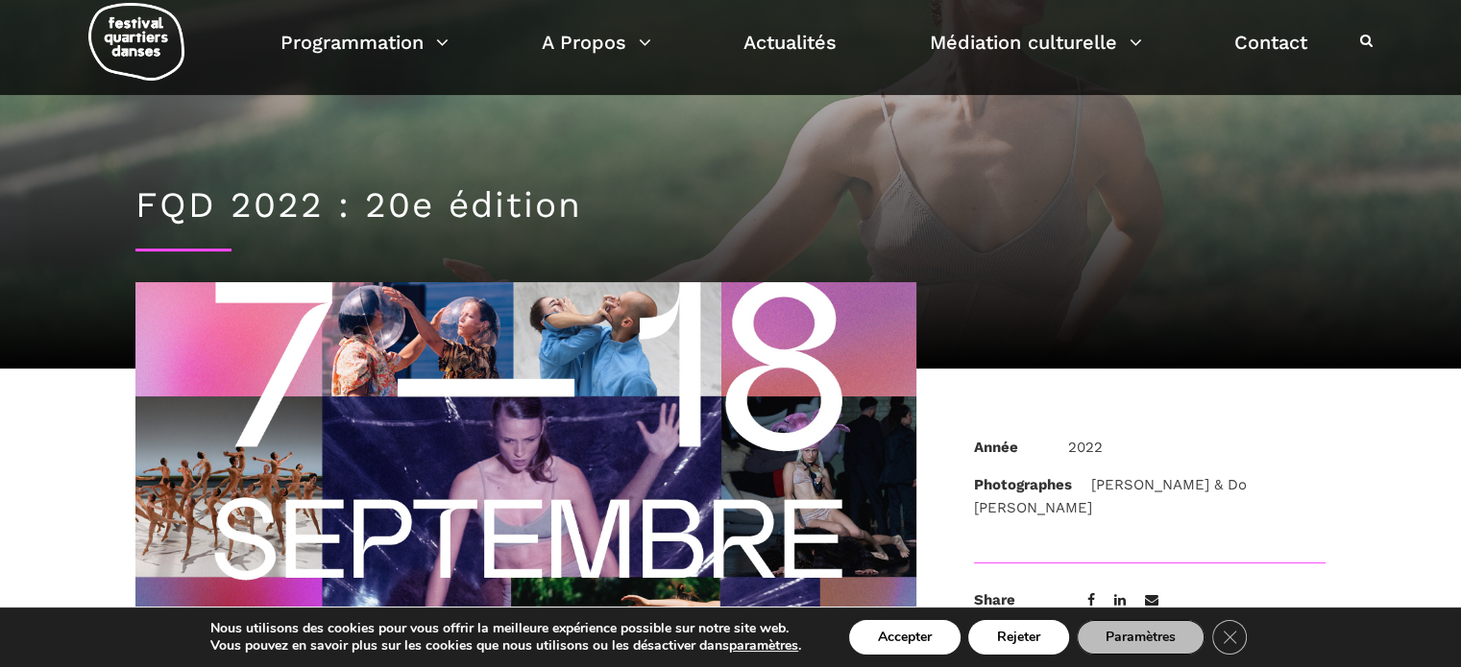
scroll to position [0, 0]
